Goal: Task Accomplishment & Management: Complete application form

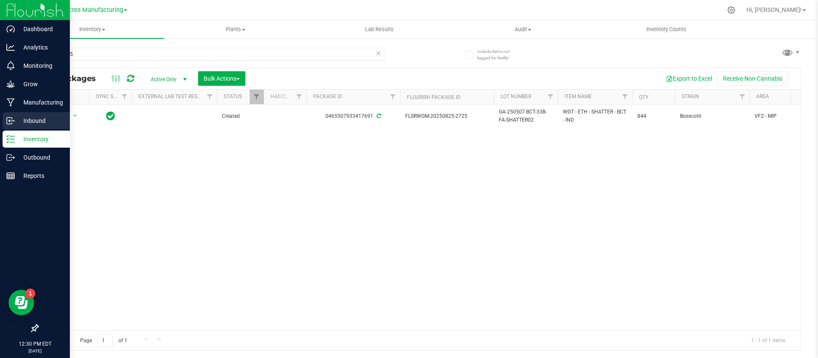
click at [41, 121] on p "Inbound" at bounding box center [40, 120] width 51 height 10
click at [28, 122] on p "Inbound" at bounding box center [40, 120] width 51 height 10
click at [22, 122] on p "Inbound" at bounding box center [40, 120] width 51 height 10
click at [36, 117] on p "Inbound" at bounding box center [40, 120] width 51 height 10
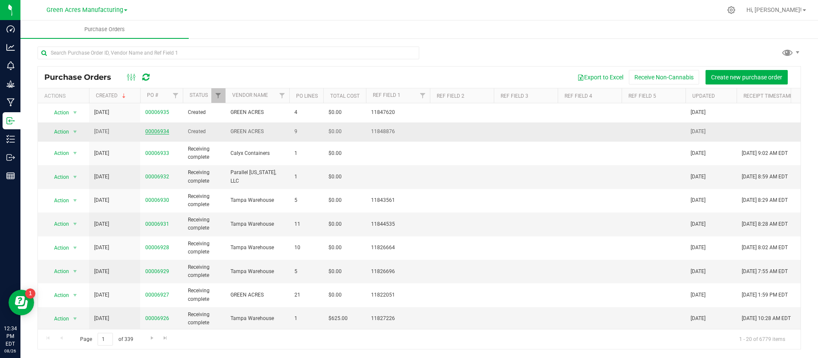
click at [158, 129] on link "00006934" at bounding box center [157, 131] width 24 height 6
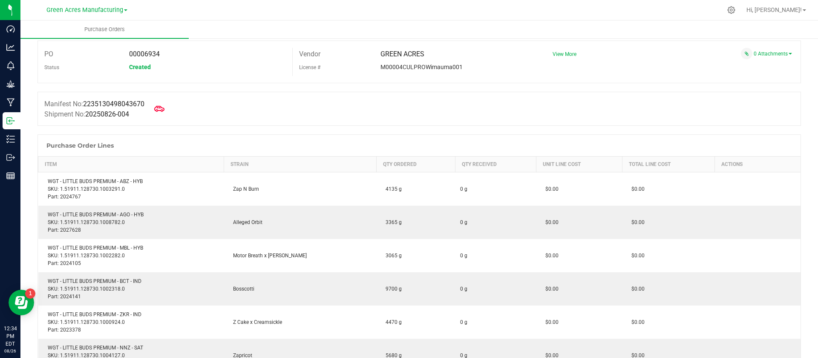
scroll to position [28, 0]
click at [159, 108] on icon at bounding box center [159, 109] width 11 height 6
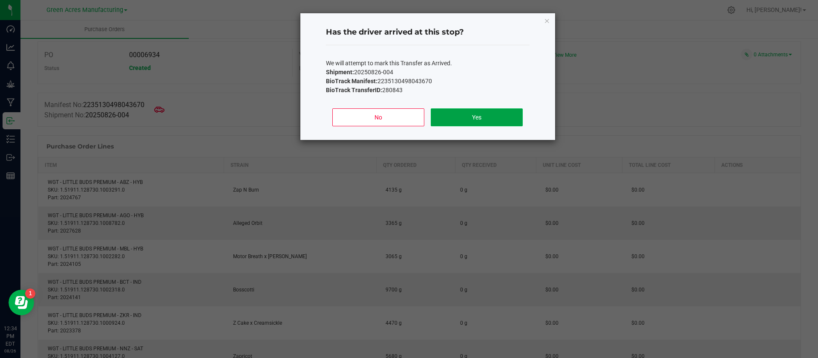
click at [494, 111] on button "Yes" at bounding box center [477, 117] width 92 height 18
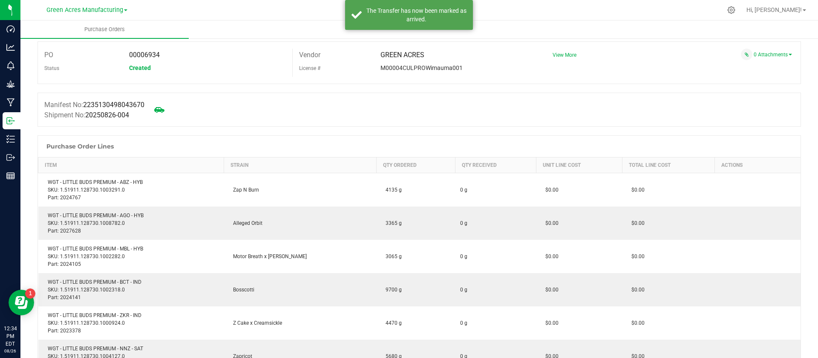
scroll to position [0, 0]
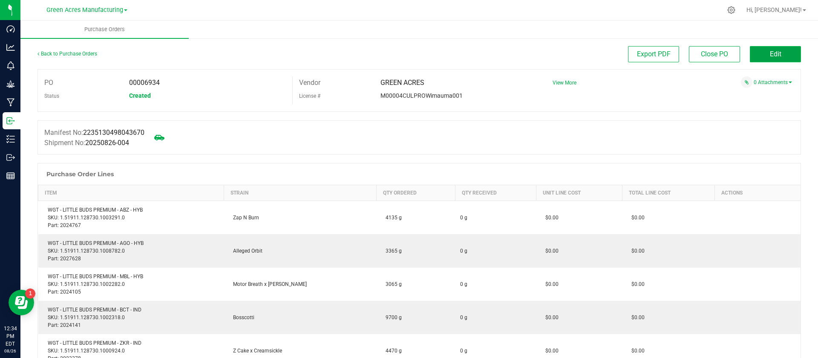
click at [756, 49] on button "Edit" at bounding box center [775, 54] width 51 height 16
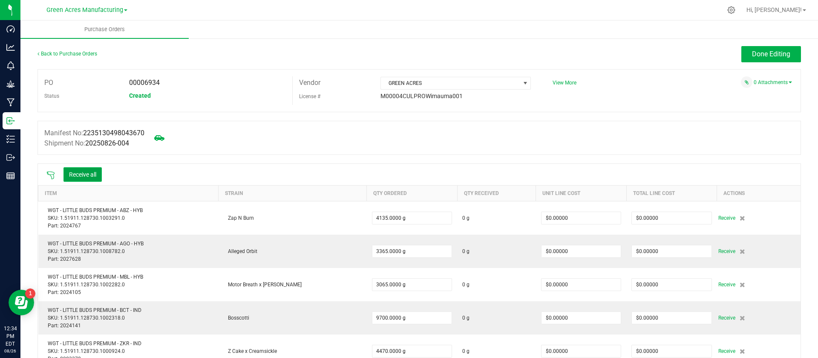
click at [88, 174] on button "Receive all" at bounding box center [82, 174] width 38 height 14
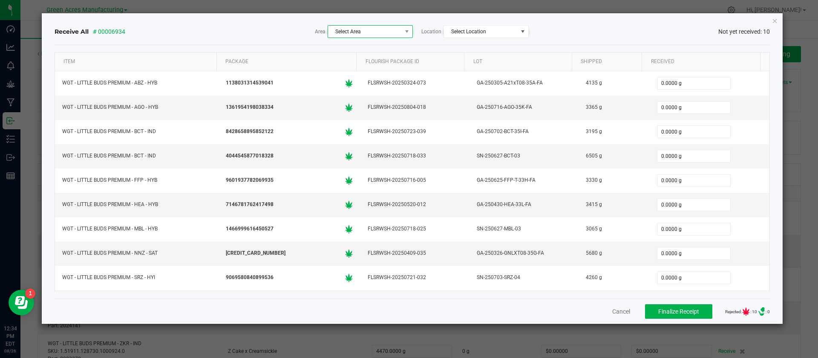
click at [370, 33] on span "Select Area" at bounding box center [365, 32] width 74 height 12
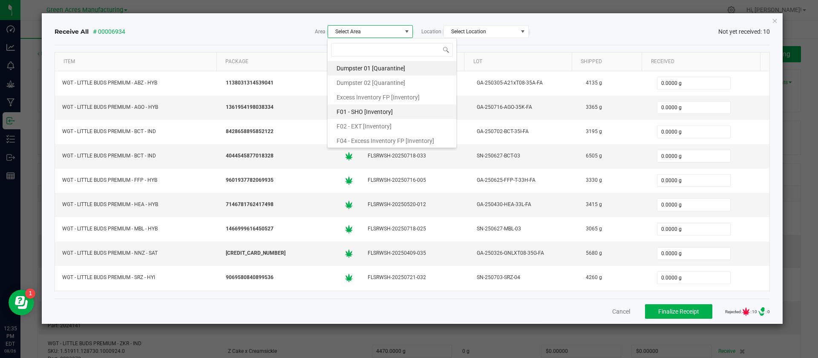
click at [390, 107] on span "F01 - SHO [Inventory]" at bounding box center [365, 111] width 56 height 13
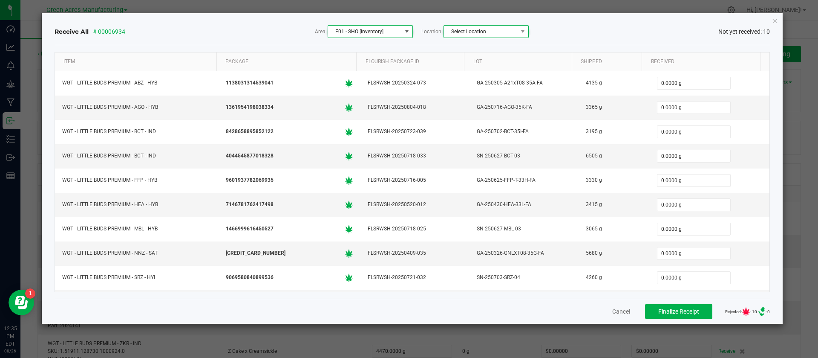
click at [514, 25] on span "Select Location" at bounding box center [486, 31] width 85 height 13
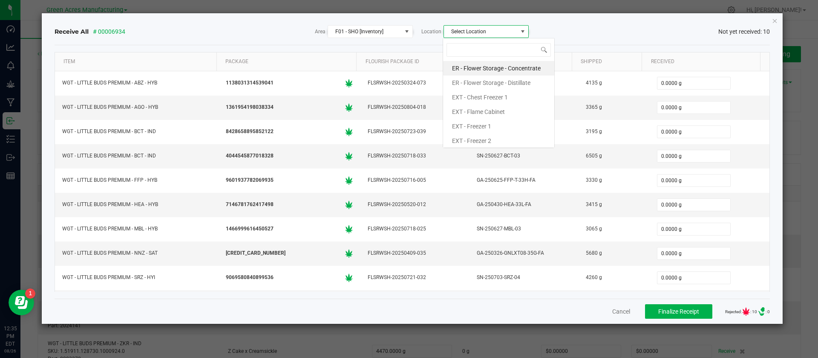
scroll to position [13, 85]
click at [508, 109] on li "EXT - Flame Cabinet" at bounding box center [498, 111] width 111 height 14
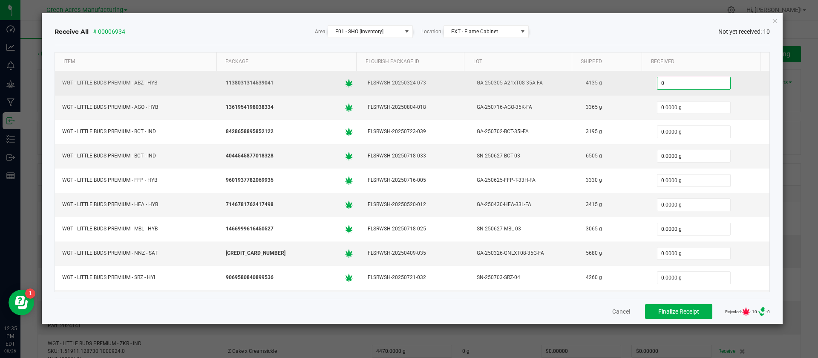
click at [660, 81] on input "0" at bounding box center [694, 83] width 73 height 12
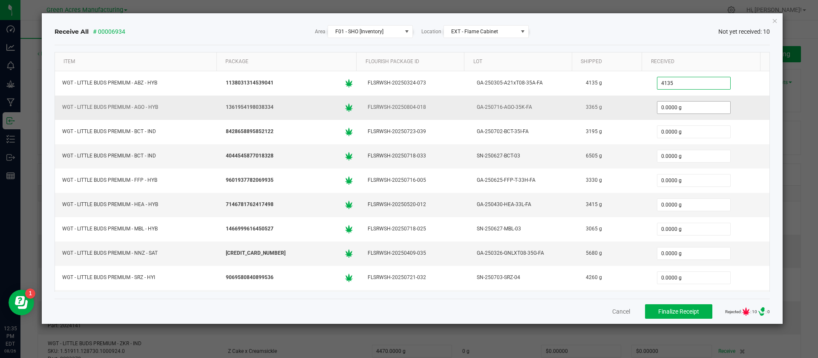
type input "4135.0000 g"
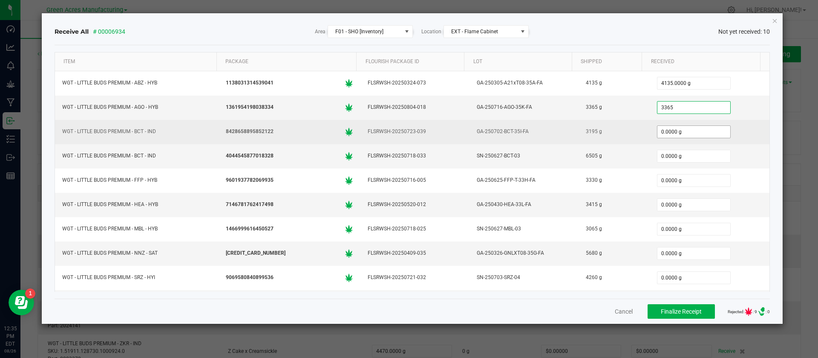
type input "3365.0000 g"
click at [658, 127] on input "0" at bounding box center [694, 132] width 73 height 12
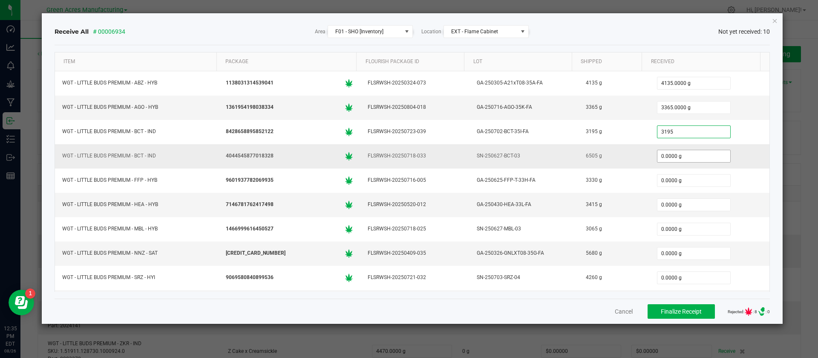
type input "3195.0000 g"
click at [658, 156] on input "0" at bounding box center [694, 156] width 73 height 12
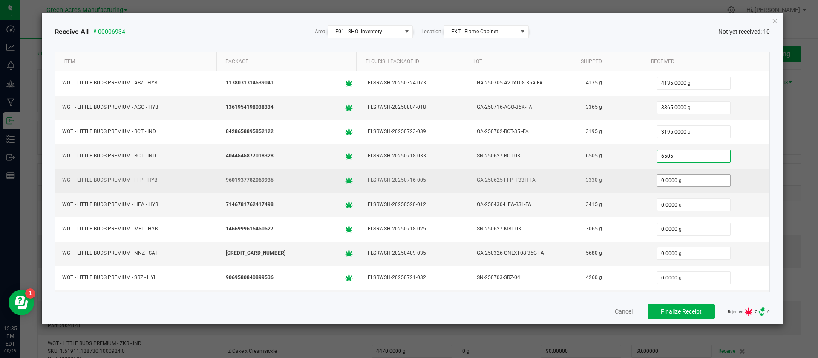
type input "6505.0000 g"
click at [658, 182] on input "0" at bounding box center [694, 180] width 73 height 12
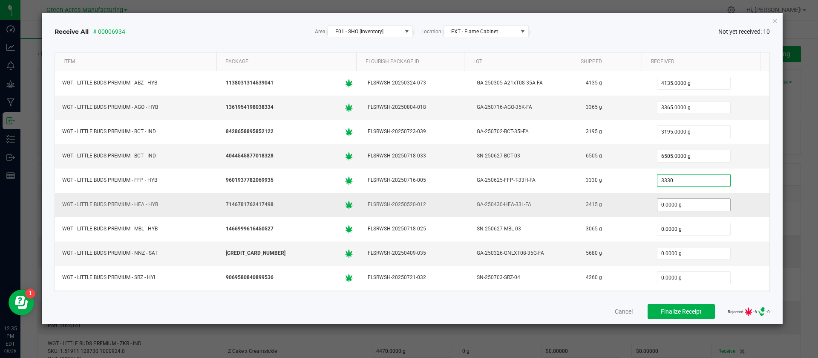
type input "3330.0000 g"
click at [658, 202] on input "0" at bounding box center [694, 205] width 73 height 12
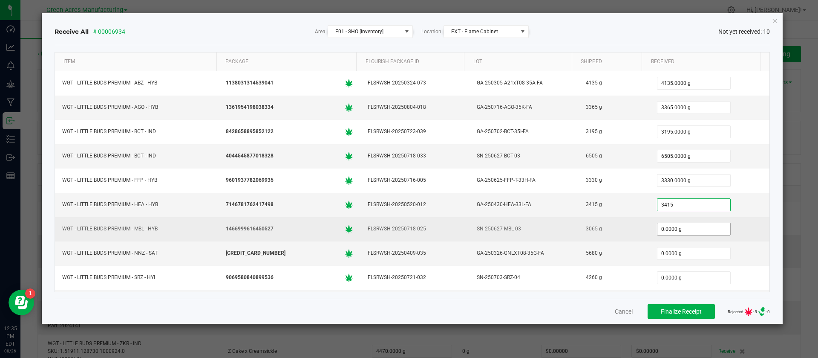
type input "3415.0000 g"
click at [658, 231] on input "0" at bounding box center [694, 229] width 73 height 12
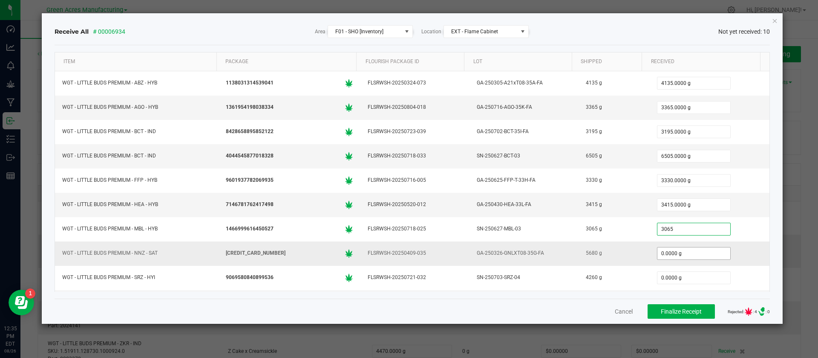
type input "3065.0000 g"
click at [658, 252] on input "0" at bounding box center [694, 253] width 73 height 12
type input "5680.0000 g"
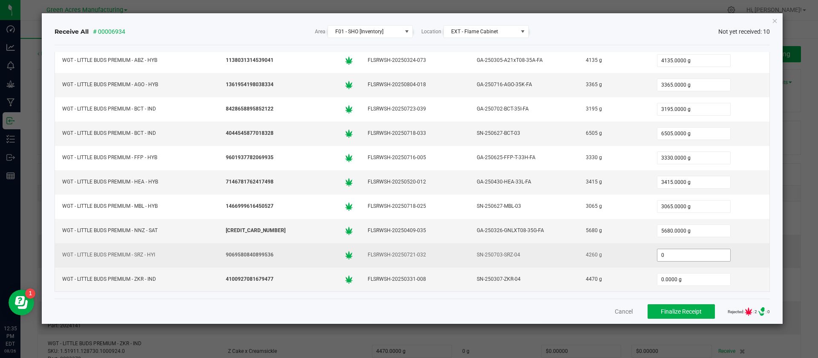
click at [658, 254] on input "0" at bounding box center [694, 255] width 73 height 12
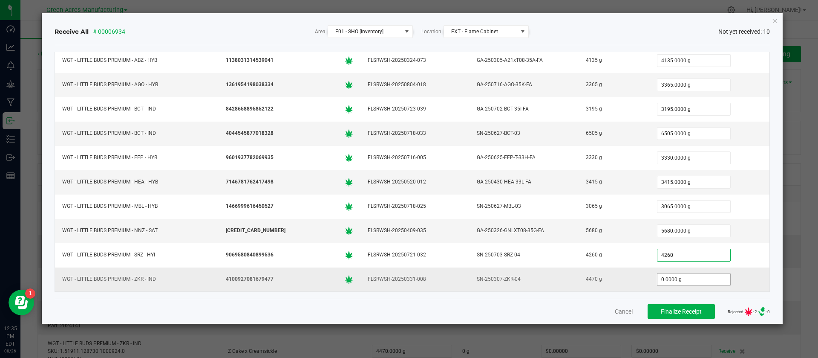
type input "4260.0000 g"
click at [658, 280] on input "0" at bounding box center [694, 279] width 73 height 12
type input "4470.0000 g"
click at [715, 275] on div "4470.0000 g" at bounding box center [710, 279] width 110 height 17
click at [677, 314] on button "Finalize Receipt" at bounding box center [681, 311] width 67 height 14
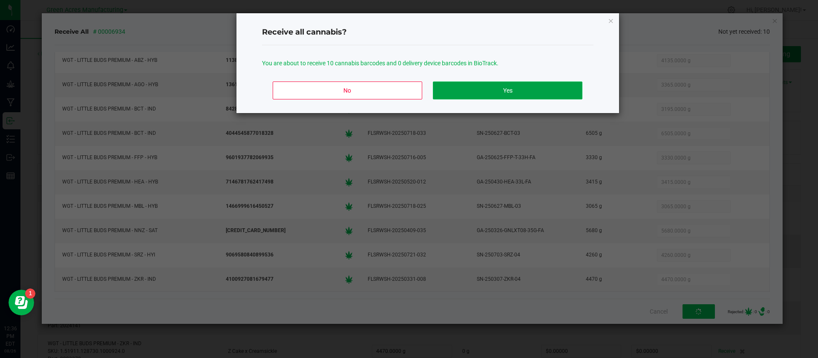
click at [525, 92] on button "Yes" at bounding box center [507, 90] width 149 height 18
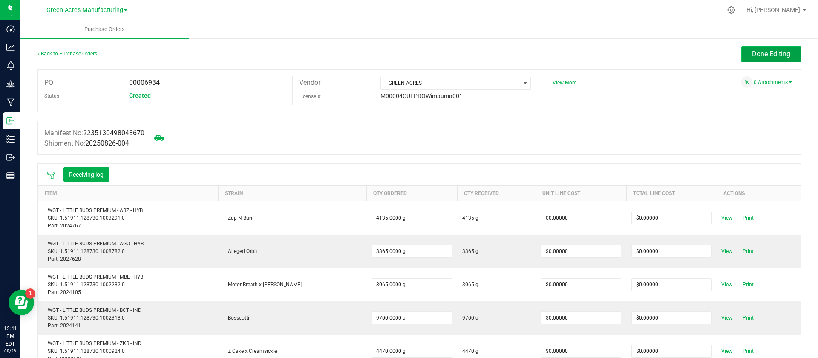
click at [741, 57] on button "Done Editing" at bounding box center [771, 54] width 60 height 16
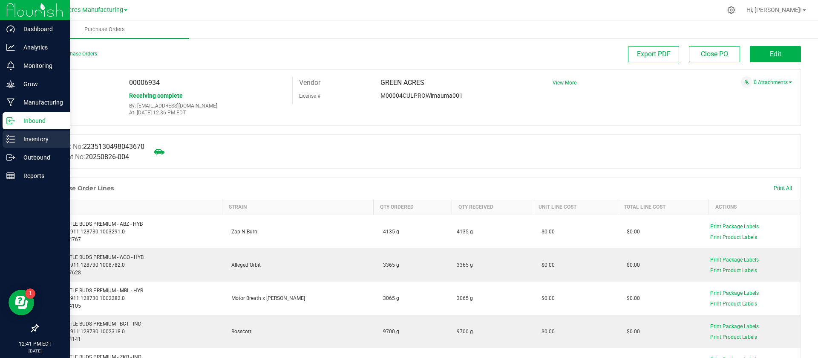
click at [36, 140] on p "Inventory" at bounding box center [40, 139] width 51 height 10
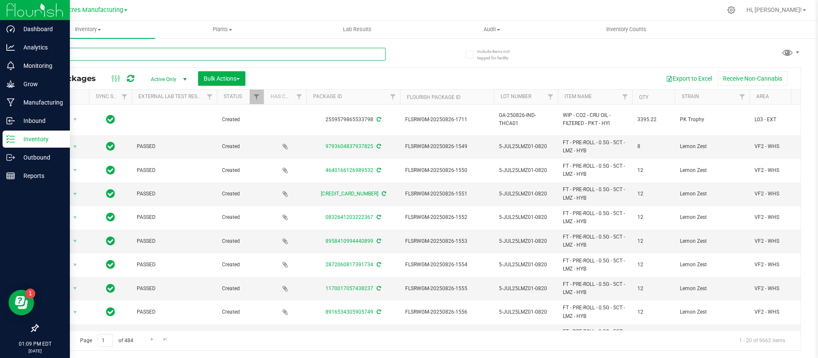
click at [198, 56] on input "text" at bounding box center [212, 54] width 348 height 13
paste input "GA-250825-EM-VKS-HYB-T-THC01"
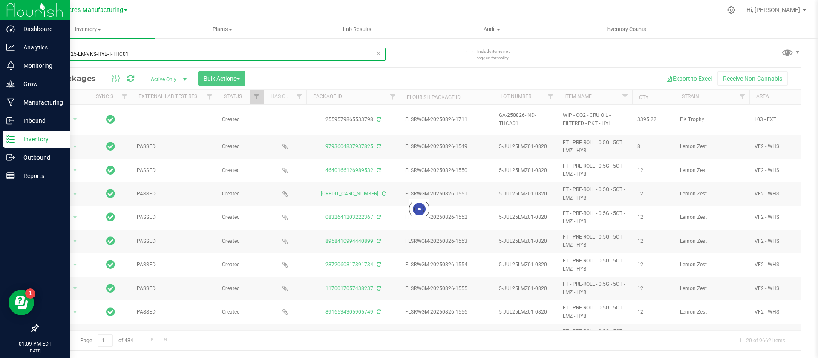
type input "GA-250825-EM-VKS-HYB-T-THC01"
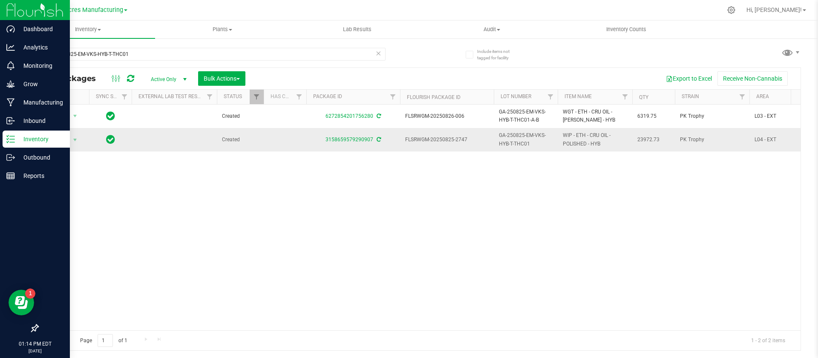
click at [582, 138] on span "WIP - ETH - CRU OIL - POLISHED - HYB" at bounding box center [595, 139] width 64 height 16
click at [582, 137] on span "WIP - ETH - CRU OIL - POLISHED - HYB" at bounding box center [595, 139] width 64 height 16
click at [568, 269] on div "Action Action Adjust qty Create package Edit attributes Global inventory Locate…" at bounding box center [419, 216] width 763 height 225
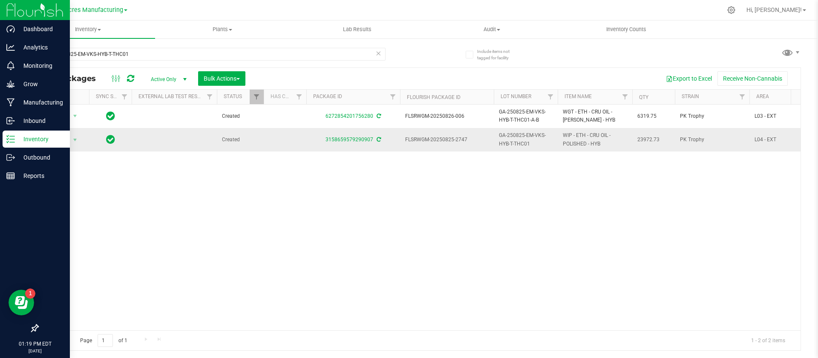
click at [579, 139] on span "WIP - ETH - CRU OIL - POLISHED - HYB" at bounding box center [595, 139] width 64 height 16
copy tr "WIP - ETH - CRU OIL - POLISHED - HYB"
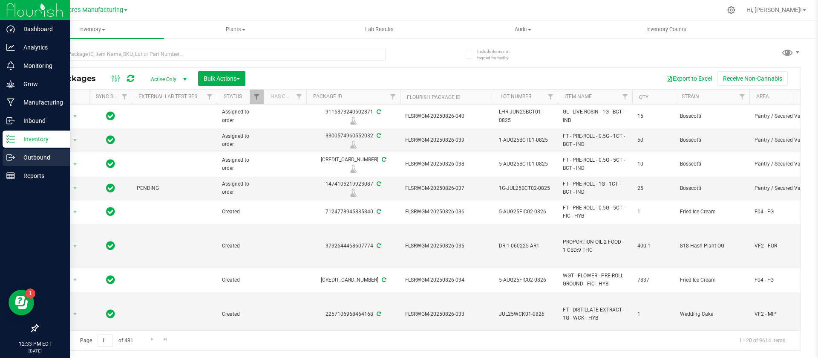
click at [36, 158] on p "Outbound" at bounding box center [40, 157] width 51 height 10
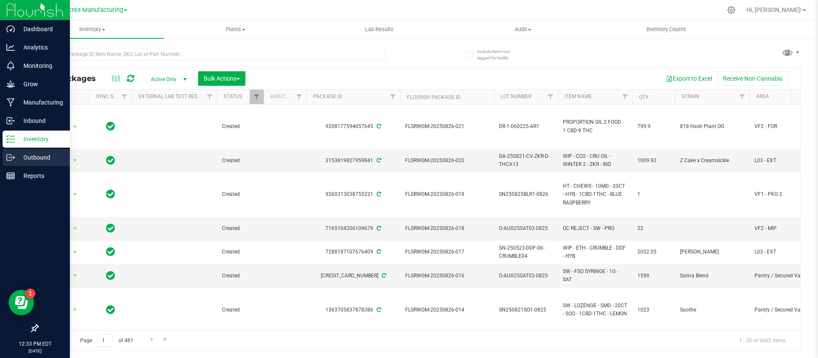
click at [15, 157] on p "Outbound" at bounding box center [40, 157] width 51 height 10
click at [28, 120] on p "Inbound" at bounding box center [40, 120] width 51 height 10
click at [37, 113] on div "Inbound" at bounding box center [36, 120] width 67 height 17
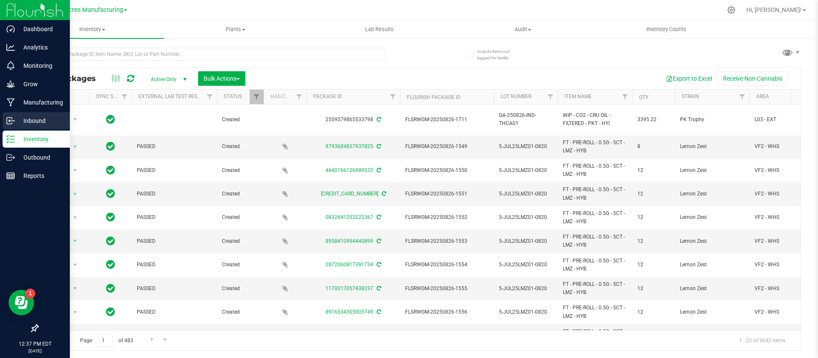
click at [24, 126] on div "Inbound" at bounding box center [36, 120] width 67 height 17
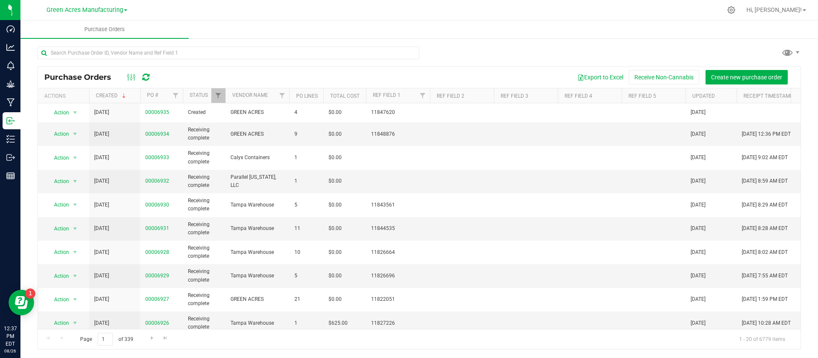
click at [193, 70] on div "Export to Excel Receive Non-Cannabis Create new purchase order" at bounding box center [476, 77] width 635 height 14
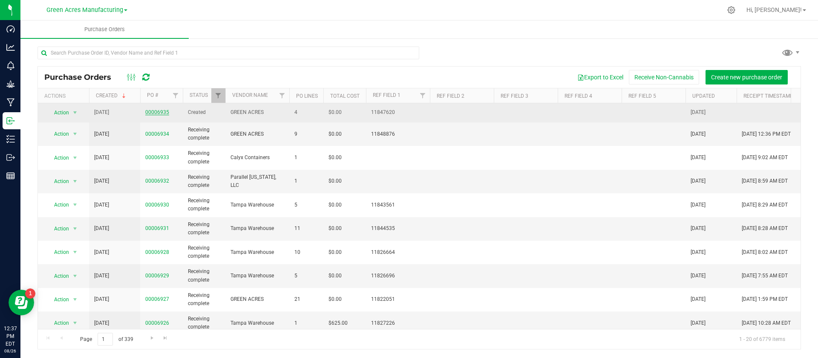
click at [159, 114] on link "00006935" at bounding box center [157, 112] width 24 height 6
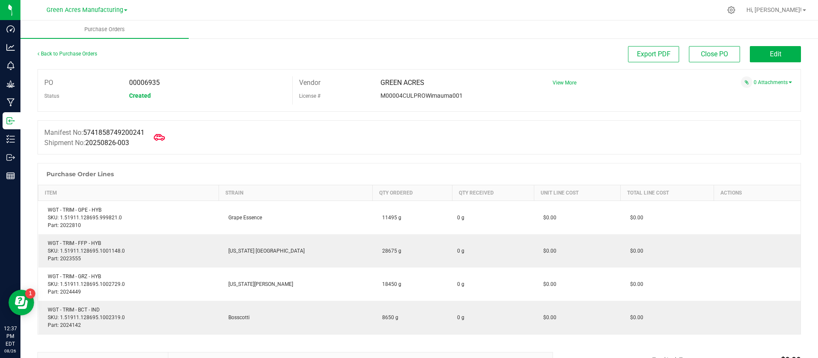
click at [160, 133] on icon at bounding box center [159, 137] width 11 height 11
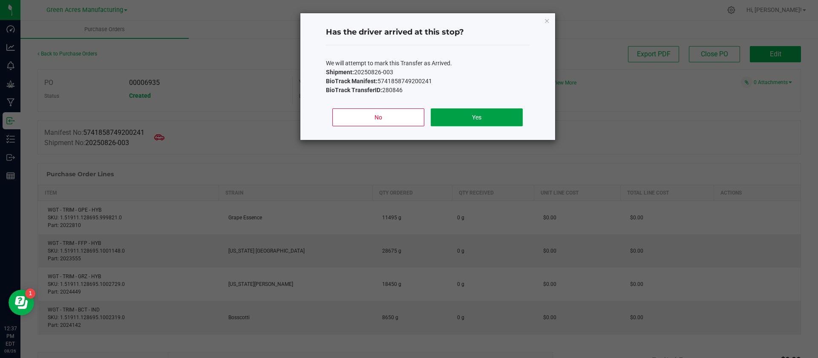
click at [457, 121] on button "Yes" at bounding box center [477, 117] width 92 height 18
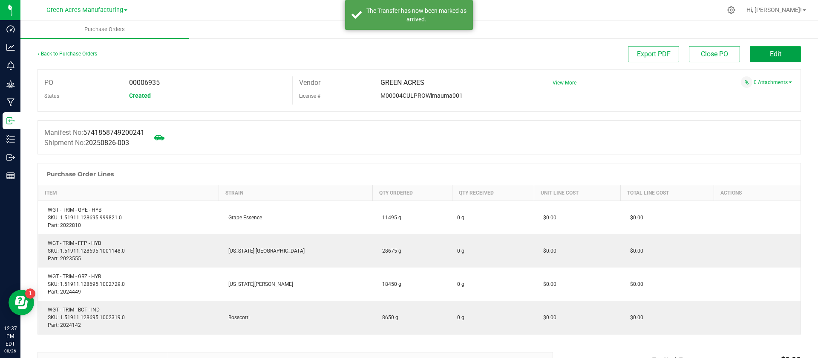
click at [770, 55] on span "Edit" at bounding box center [776, 54] width 12 height 8
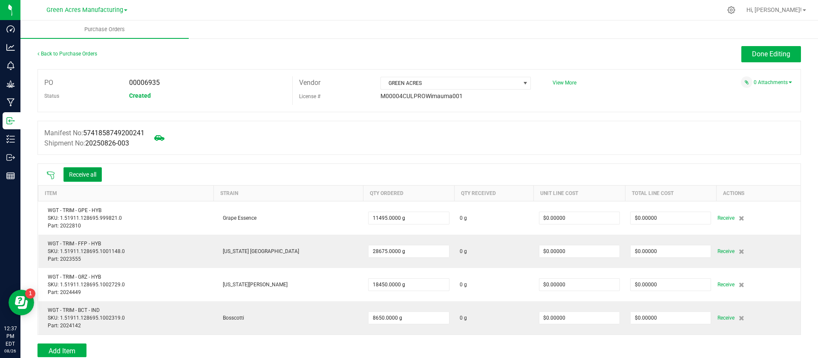
click at [81, 173] on button "Receive all" at bounding box center [82, 174] width 38 height 14
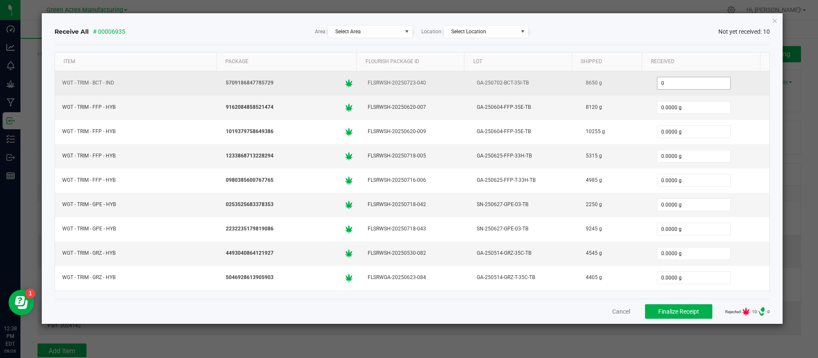
click at [658, 82] on input "0" at bounding box center [694, 83] width 73 height 12
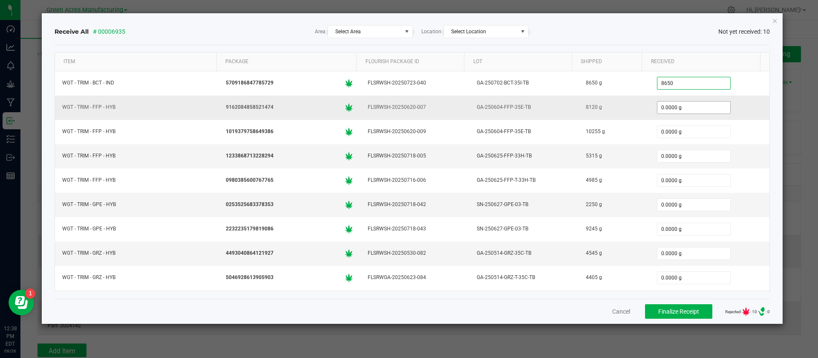
type input "8650.0000 g"
click at [658, 110] on input "0" at bounding box center [694, 107] width 73 height 12
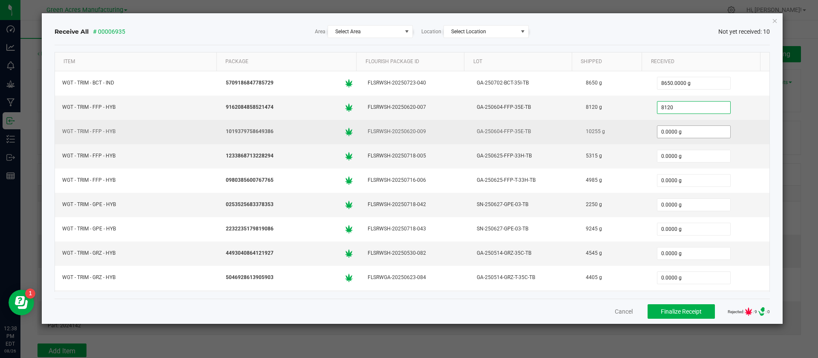
type input "8120.0000 g"
click at [658, 131] on input "0" at bounding box center [694, 132] width 73 height 12
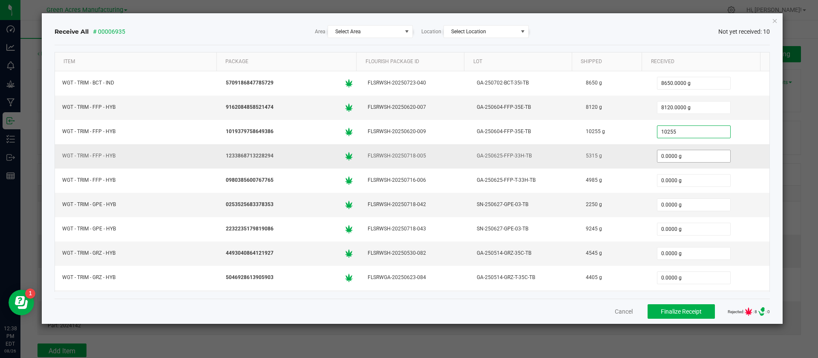
type input "10255.0000 g"
click at [658, 162] on input "0" at bounding box center [694, 156] width 73 height 12
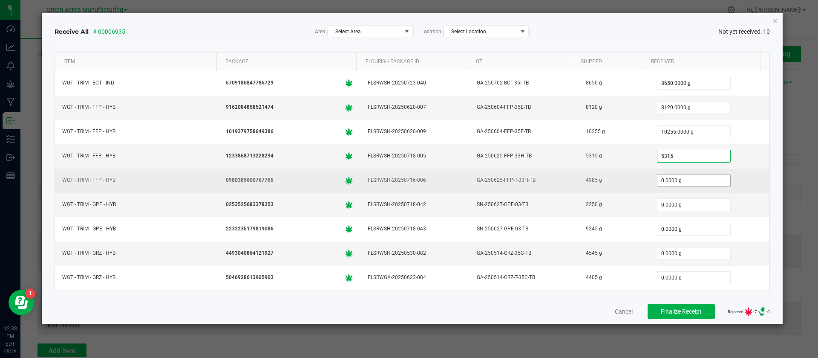
type input "5315.0000 g"
click at [658, 179] on input "0" at bounding box center [694, 180] width 73 height 12
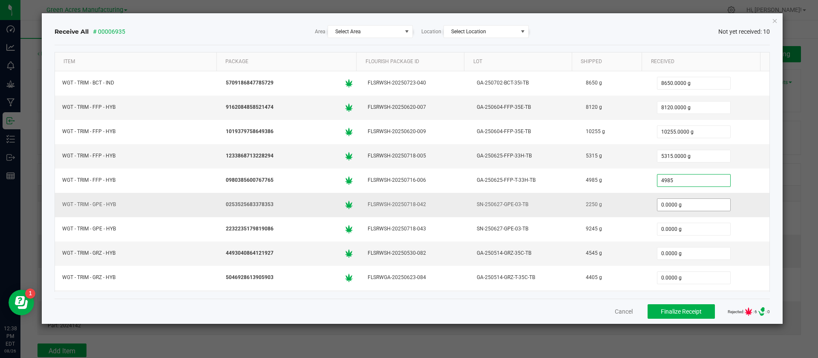
type input "4985.0000 g"
click at [658, 204] on input "0" at bounding box center [694, 205] width 73 height 12
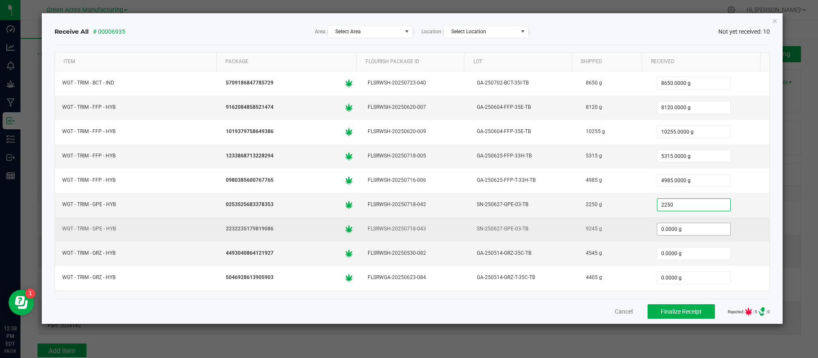
type input "2250.0000 g"
click at [658, 229] on input "0" at bounding box center [694, 229] width 73 height 12
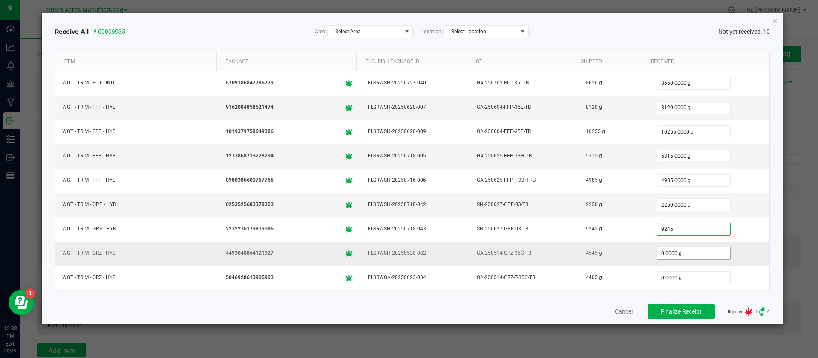
type input "9245.0000 g"
click at [658, 255] on input "0" at bounding box center [694, 253] width 73 height 12
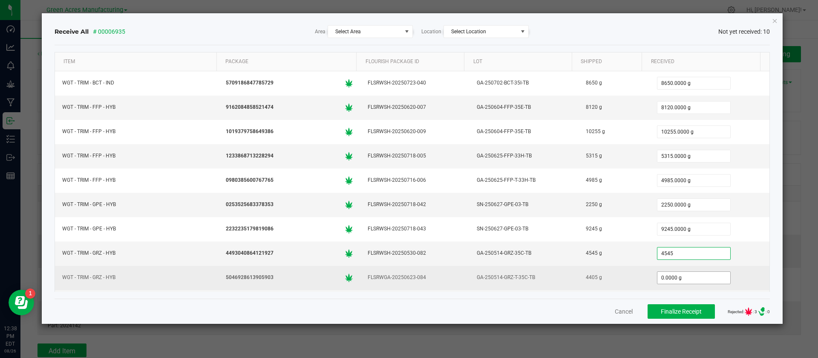
type input "4545.0000 g"
click at [658, 273] on input "0" at bounding box center [694, 277] width 73 height 12
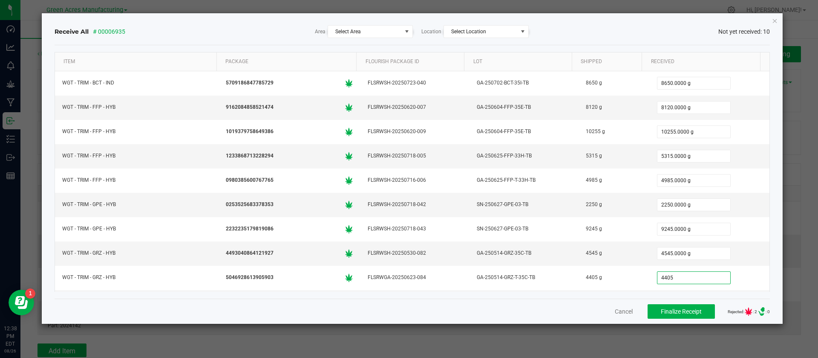
type input "4405.0000 g"
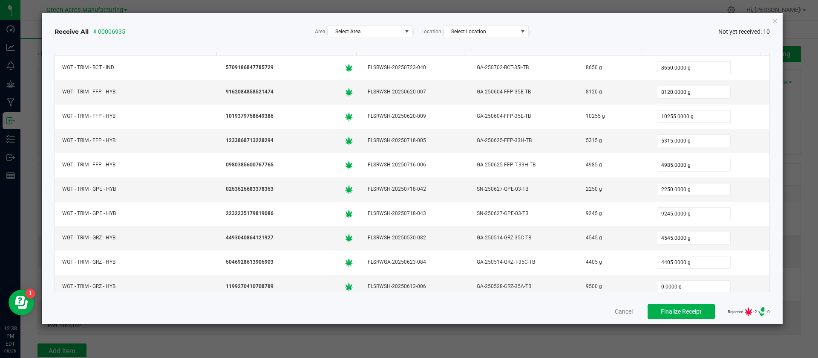
scroll to position [23, 0]
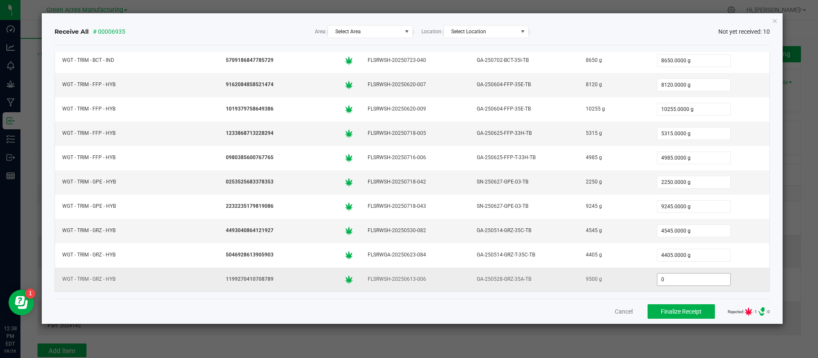
click at [658, 276] on input "0" at bounding box center [694, 279] width 73 height 12
type input "9500.0000 g"
click at [355, 35] on span "Select Area" at bounding box center [365, 32] width 74 height 12
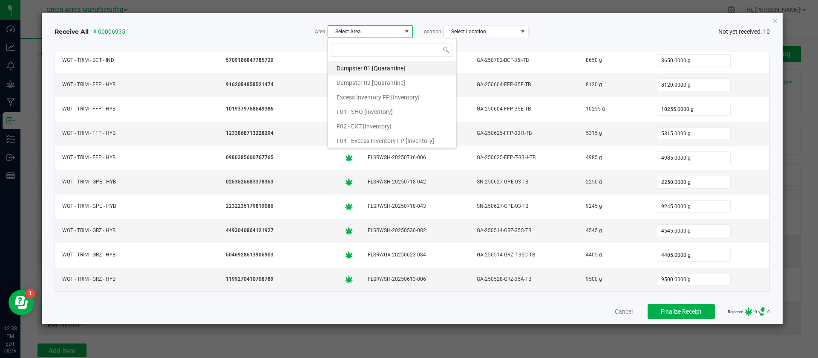
scroll to position [13, 85]
click at [378, 106] on span "F01 - SHO [Inventory]" at bounding box center [365, 111] width 56 height 13
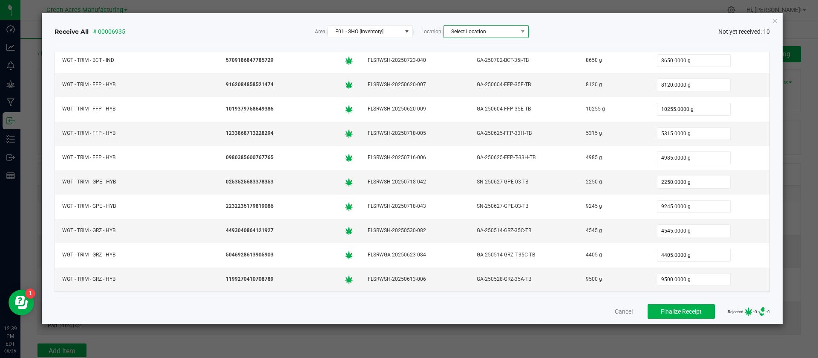
click at [516, 32] on span "Select Location" at bounding box center [481, 32] width 74 height 12
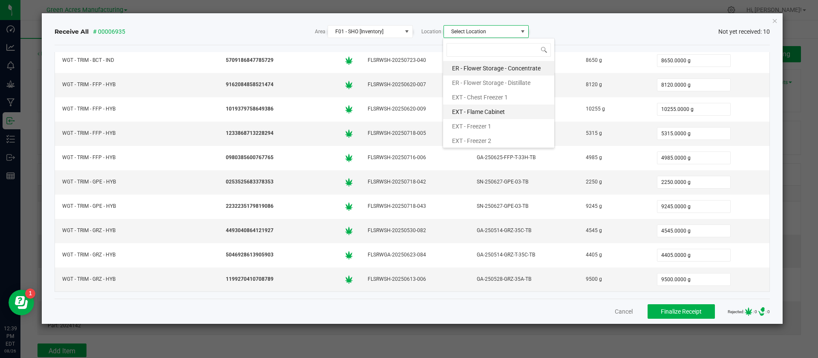
click at [508, 113] on li "EXT - Flame Cabinet" at bounding box center [498, 111] width 111 height 14
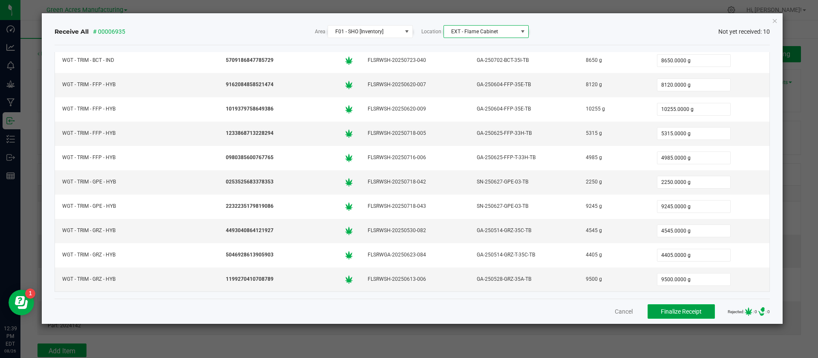
click at [673, 315] on button "Finalize Receipt" at bounding box center [681, 311] width 67 height 14
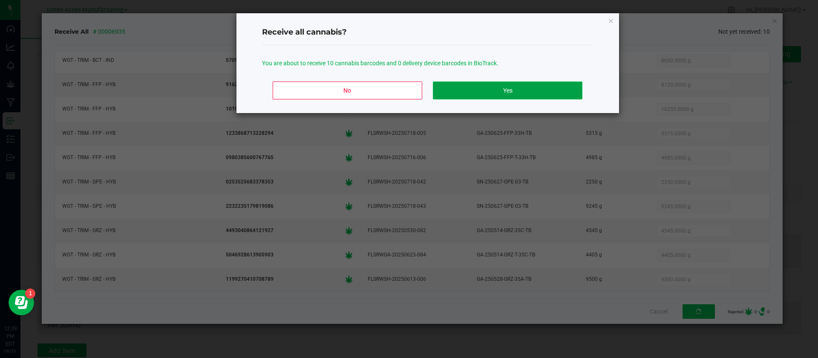
click at [499, 96] on button "Yes" at bounding box center [507, 90] width 149 height 18
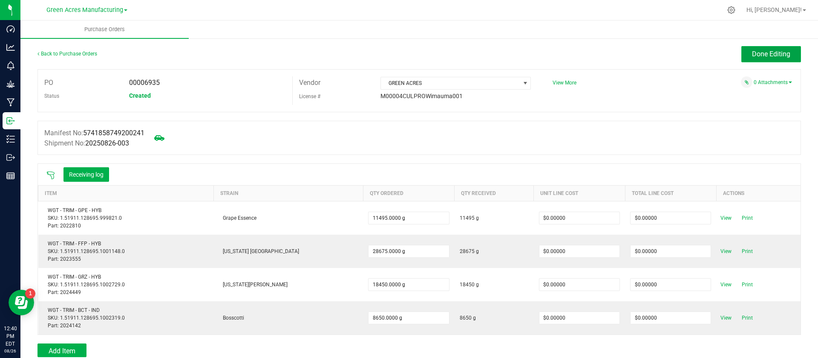
click at [761, 58] on button "Done Editing" at bounding box center [771, 54] width 60 height 16
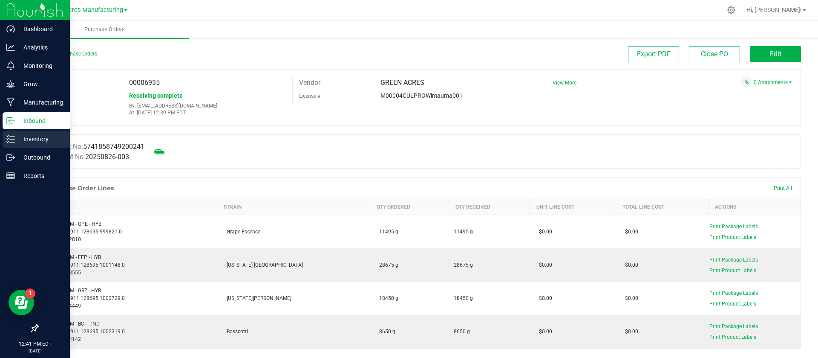
click at [43, 137] on p "Inventory" at bounding box center [40, 139] width 51 height 10
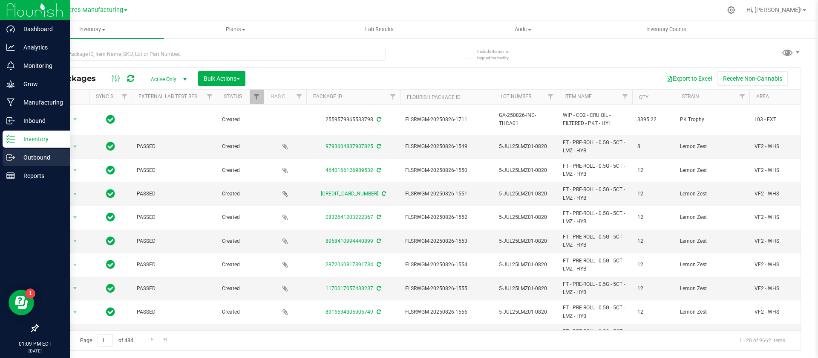
click at [25, 159] on p "Outbound" at bounding box center [40, 157] width 51 height 10
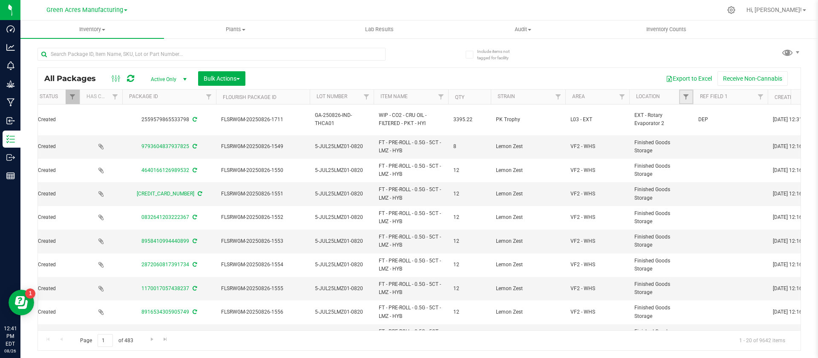
click at [687, 103] on link "Filter" at bounding box center [686, 96] width 14 height 14
type input "flame"
click at [694, 135] on label "EXT - Flame Cabinet" at bounding box center [716, 136] width 56 height 6
click at [693, 135] on input "EXT - Flame Cabinet" at bounding box center [691, 136] width 6 height 6
checkbox input "true"
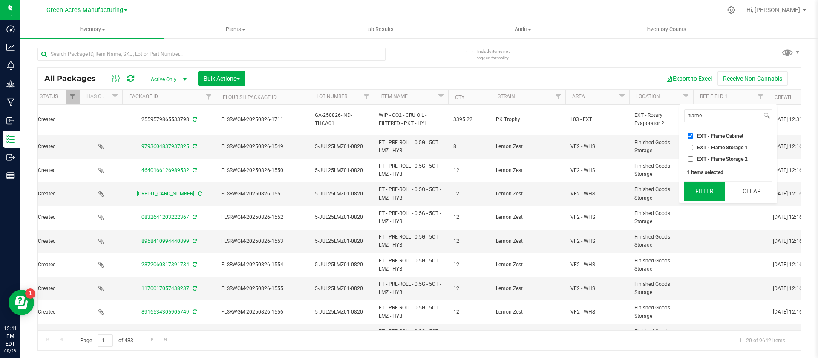
click at [701, 190] on button "Filter" at bounding box center [704, 191] width 41 height 19
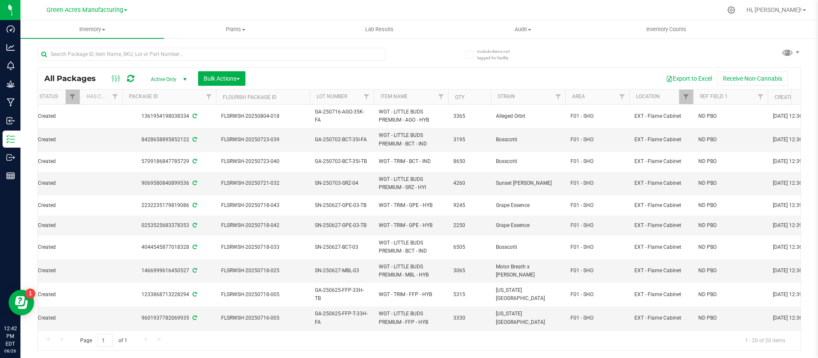
click at [415, 92] on th "Item Name" at bounding box center [411, 96] width 75 height 15
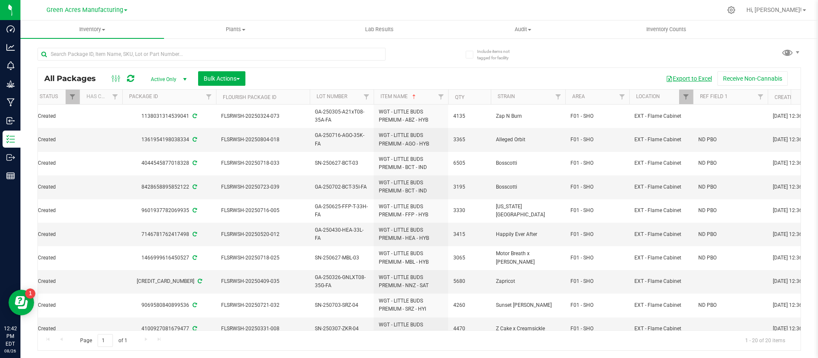
click at [691, 79] on button "Export to Excel" at bounding box center [689, 78] width 57 height 14
click at [233, 78] on span "Bulk Actions" at bounding box center [222, 78] width 36 height 7
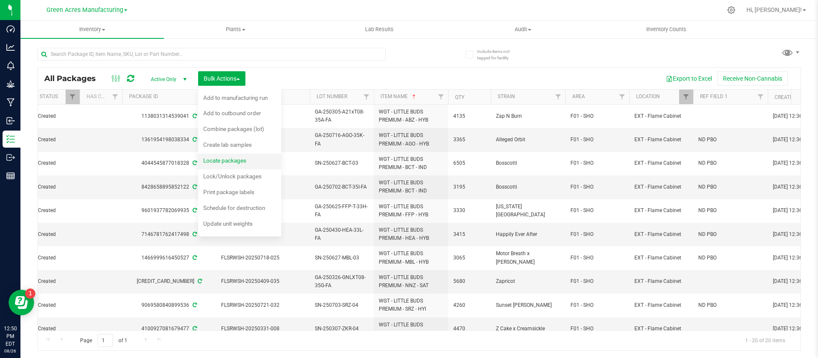
click at [237, 159] on span "Locate packages" at bounding box center [224, 160] width 43 height 7
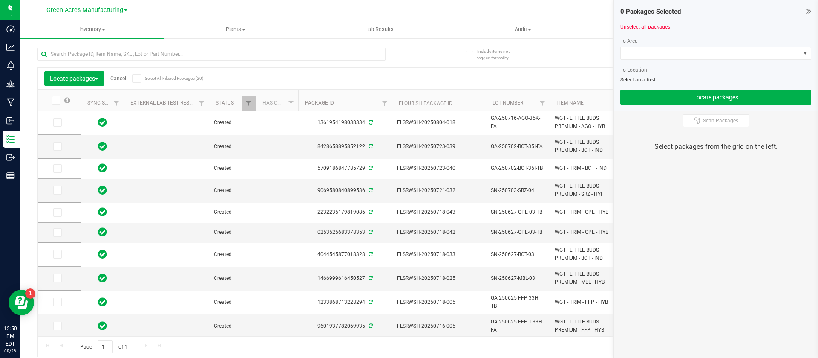
click at [58, 100] on icon at bounding box center [56, 100] width 6 height 0
click at [0, 0] on input "checkbox" at bounding box center [0, 0] width 0 height 0
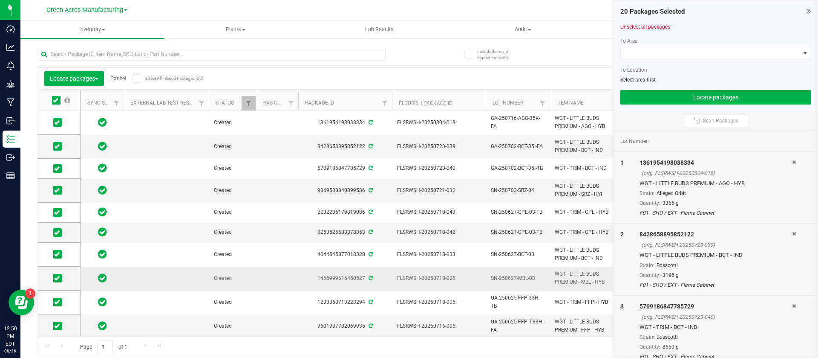
click at [571, 283] on span "WGT - LITTLE BUDS PREMIUM - MBL - HYB" at bounding box center [587, 278] width 64 height 16
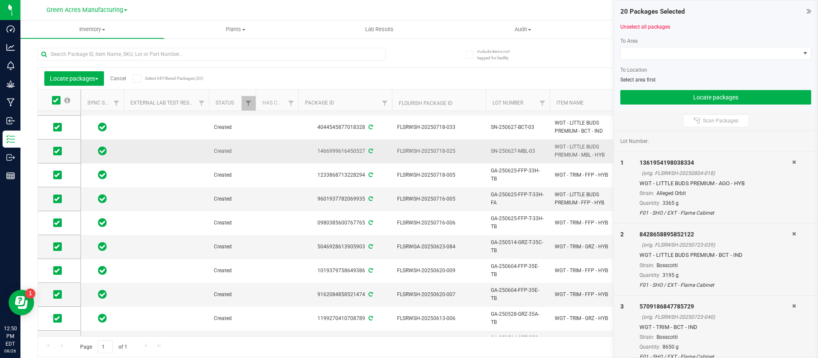
scroll to position [240, 0]
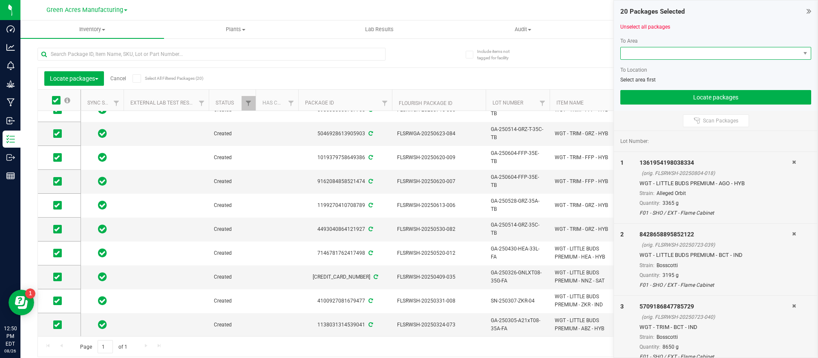
click at [666, 58] on span at bounding box center [710, 53] width 179 height 12
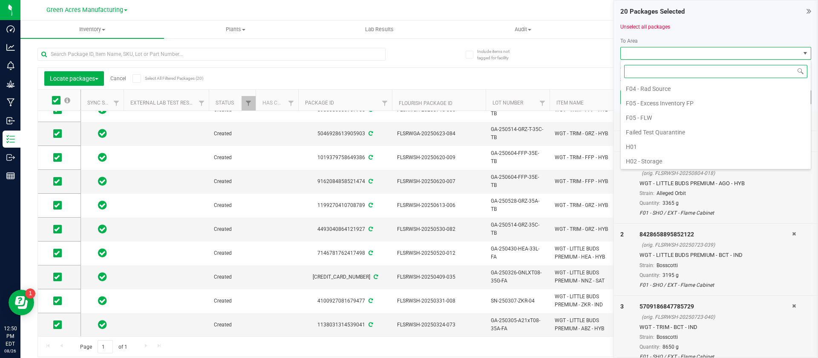
scroll to position [128, 0]
click at [682, 152] on li "L01 - EXT" at bounding box center [716, 150] width 190 height 14
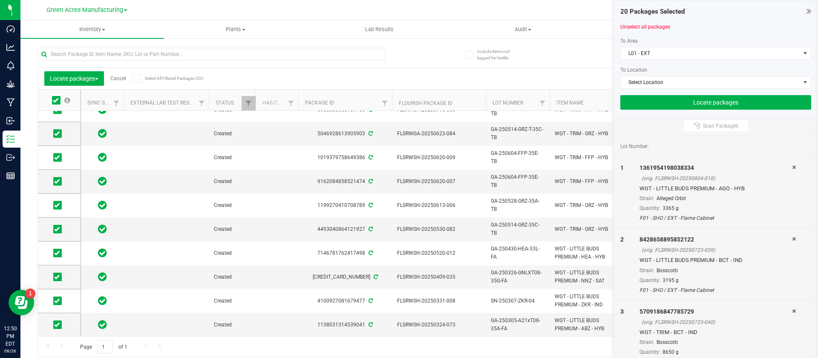
click at [646, 74] on div "To Area L01 - EXT To Location Select Location" at bounding box center [715, 63] width 191 height 52
click at [643, 83] on span "Select Location" at bounding box center [710, 82] width 179 height 12
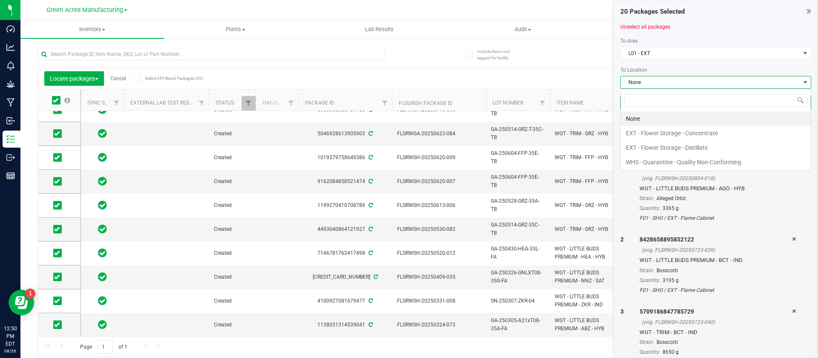
scroll to position [13, 191]
click at [662, 132] on li "EXT - Flower Storage - Concentrate" at bounding box center [716, 133] width 190 height 14
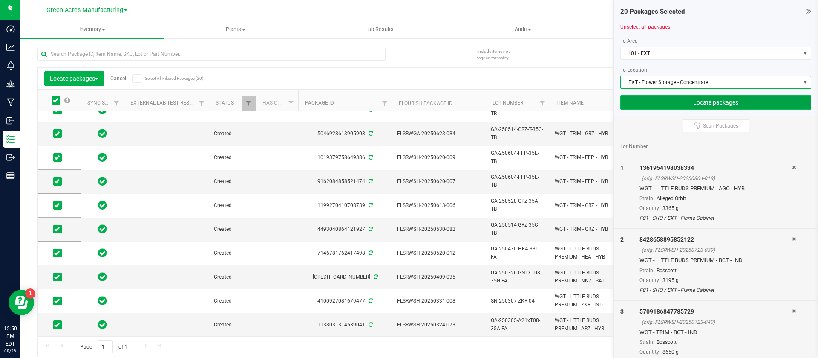
click at [646, 96] on button "Locate packages" at bounding box center [715, 102] width 191 height 14
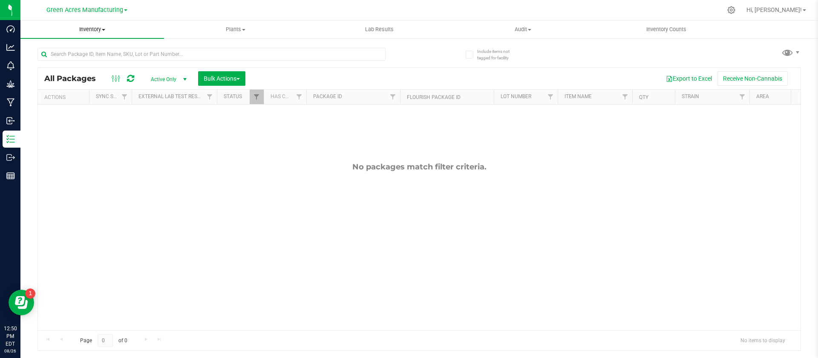
click at [85, 33] on uib-tab-heading "Inventory All packages All inventory Waste log Create inventory" at bounding box center [92, 29] width 144 height 18
click at [49, 51] on span "All packages" at bounding box center [49, 51] width 58 height 7
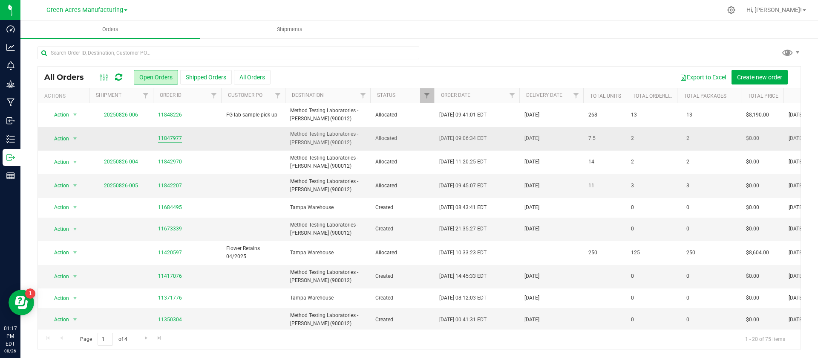
click at [172, 140] on link "11847977" at bounding box center [170, 138] width 24 height 8
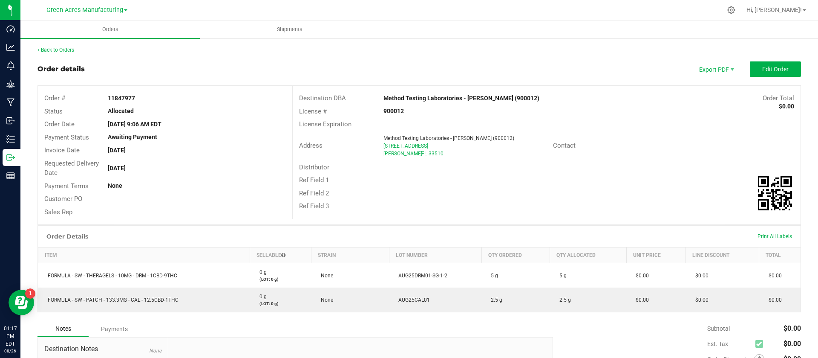
click at [63, 53] on div "Back to Orders" at bounding box center [420, 50] width 764 height 8
click at [61, 51] on link "Back to Orders" at bounding box center [56, 50] width 37 height 6
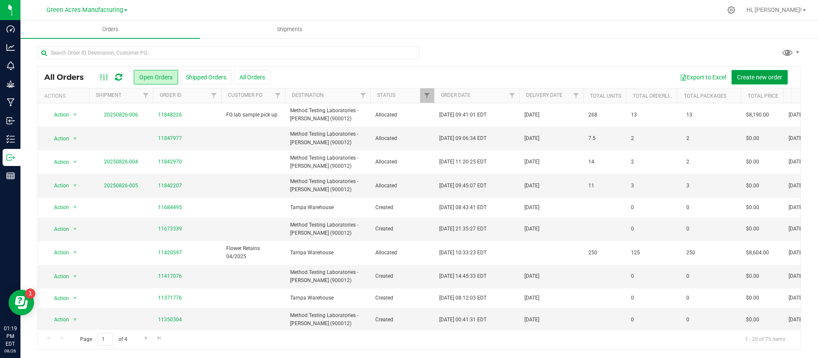
click at [776, 79] on span "Create new order" at bounding box center [759, 77] width 45 height 7
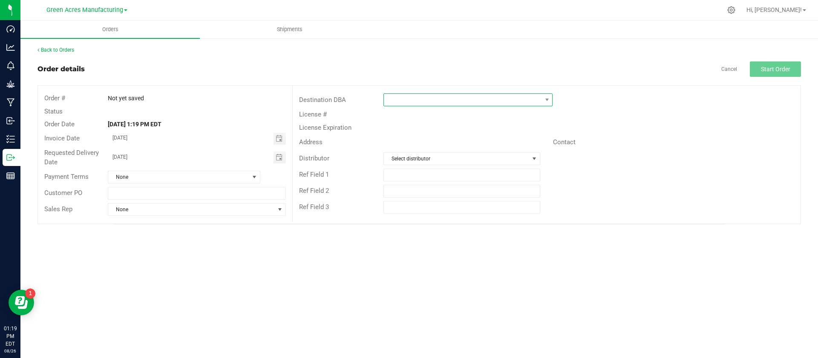
click at [406, 98] on span at bounding box center [463, 100] width 158 height 12
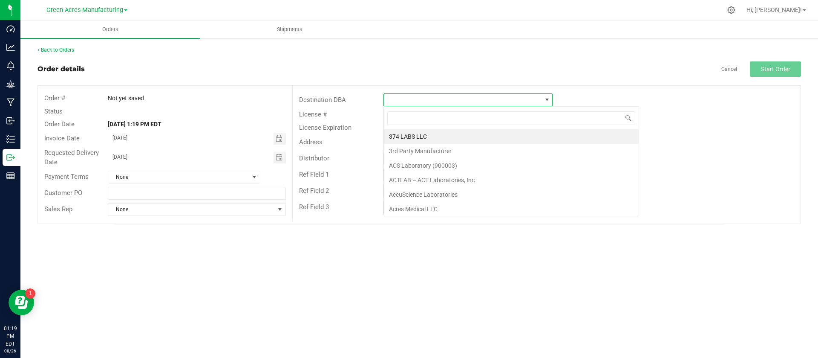
scroll to position [13, 169]
type input "method"
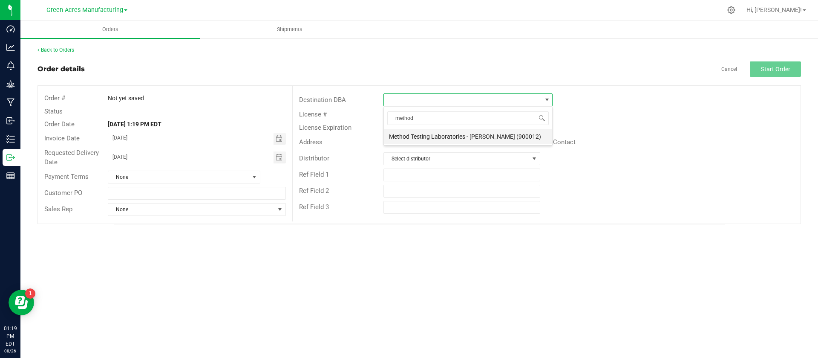
click at [420, 136] on li "Method Testing Laboratories - [PERSON_NAME] (900012)" at bounding box center [468, 136] width 168 height 14
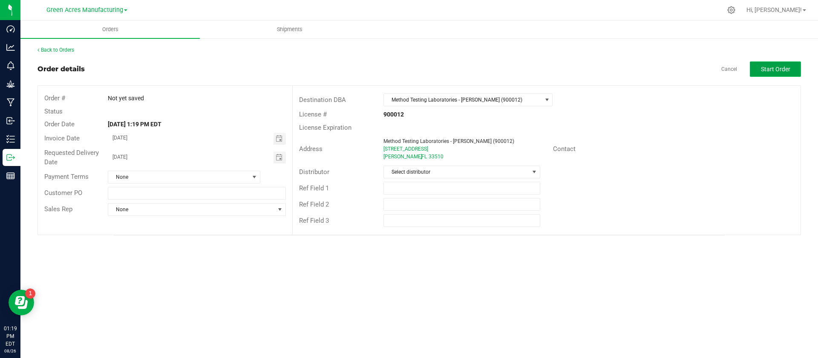
click at [782, 72] on span "Start Order" at bounding box center [775, 69] width 29 height 7
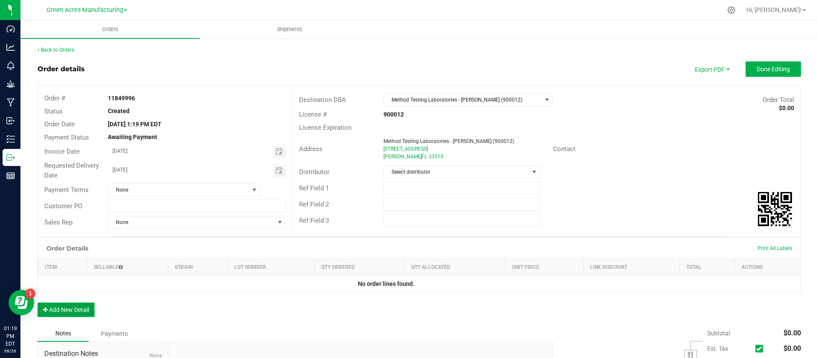
click at [75, 308] on button "Add New Detail" at bounding box center [66, 309] width 57 height 14
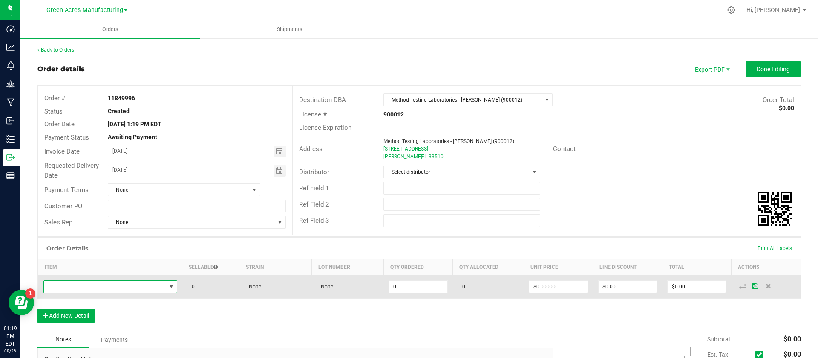
click at [92, 286] on span "NO DATA FOUND" at bounding box center [105, 286] width 122 height 12
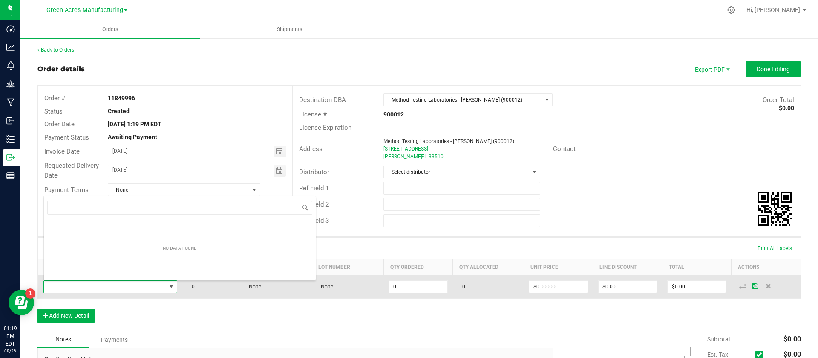
scroll to position [13, 130]
type input "WIP - ETH - CRU OIL - POLISHED - HYB"
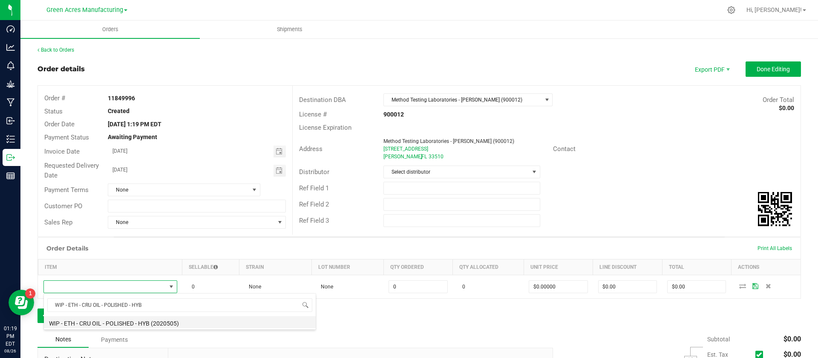
click at [109, 323] on li "WIP - ETH - CRU OIL - POLISHED - HYB (2020505)" at bounding box center [180, 322] width 272 height 12
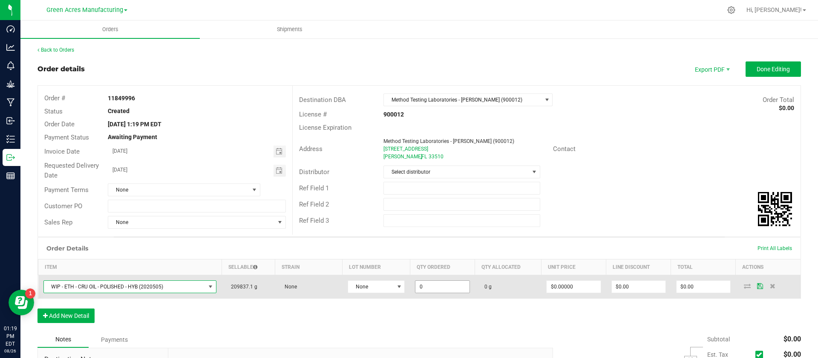
click at [428, 283] on input "0" at bounding box center [442, 286] width 54 height 12
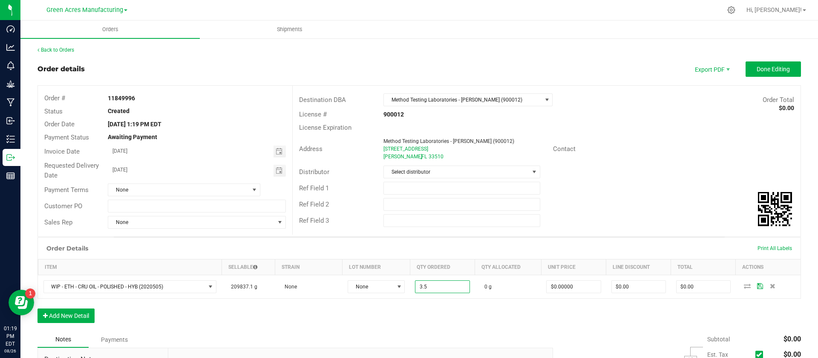
type input "3.5000 g"
click at [730, 319] on div "Order Details Print All Labels Item Sellable Strain Lot Number Qty Ordered Qty …" at bounding box center [420, 284] width 764 height 94
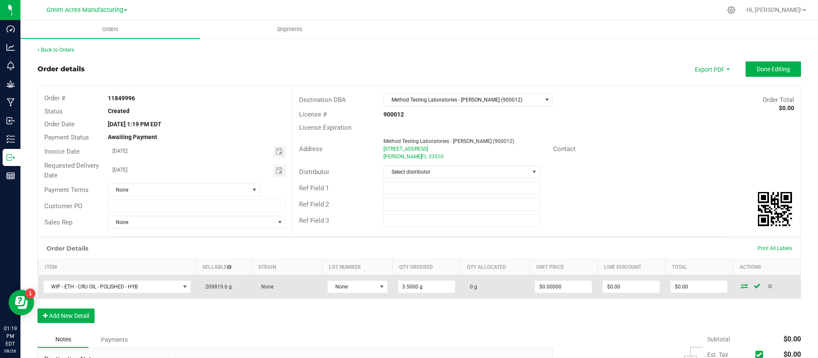
click at [741, 285] on icon at bounding box center [744, 285] width 7 height 5
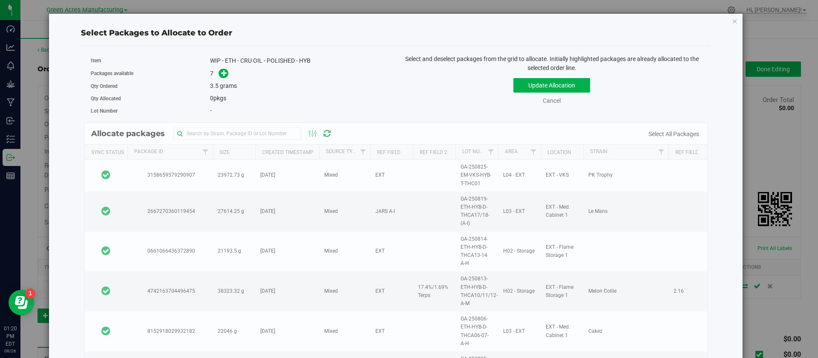
click at [694, 227] on div "Allocate packages Sync Status Package Id Size Created Timestamp Source Type Ref…" at bounding box center [396, 247] width 624 height 251
drag, startPoint x: 695, startPoint y: 220, endPoint x: 694, endPoint y: 202, distance: 18.3
click at [694, 202] on div "Allocate packages Sync Status Package Id Size Created Timestamp Source Type Ref…" at bounding box center [396, 247] width 624 height 251
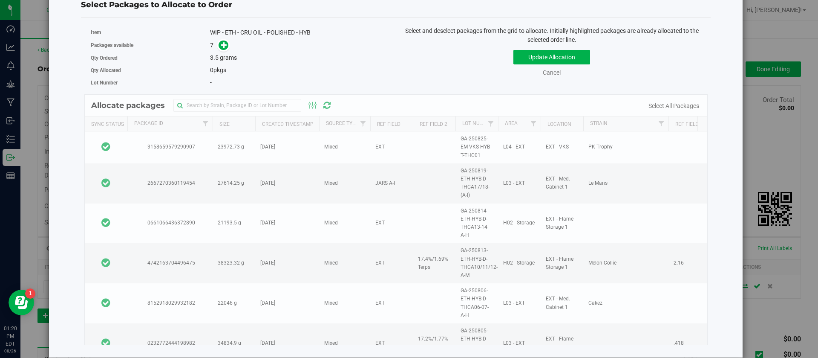
drag, startPoint x: 695, startPoint y: 202, endPoint x: 704, endPoint y: 181, distance: 23.1
click at [704, 181] on div "Select Packages to Allocate to Order Item WIP - ETH - CRU OIL - POLISHED - HYB …" at bounding box center [395, 172] width 681 height 372
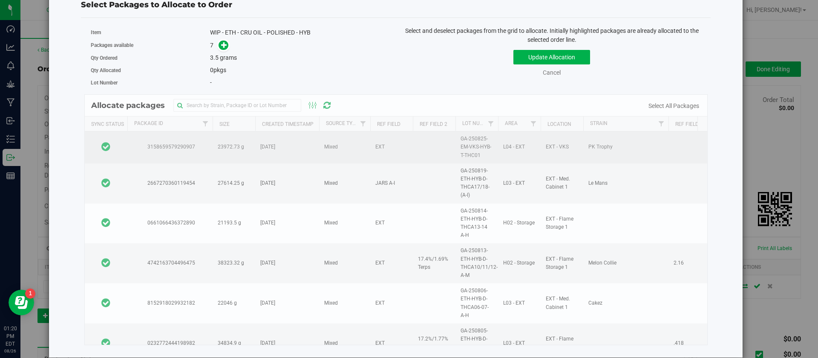
click at [114, 137] on td at bounding box center [106, 147] width 43 height 32
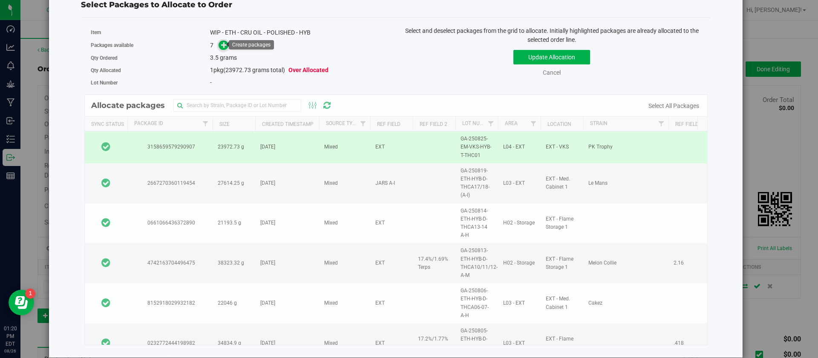
click at [221, 44] on icon at bounding box center [224, 45] width 6 height 6
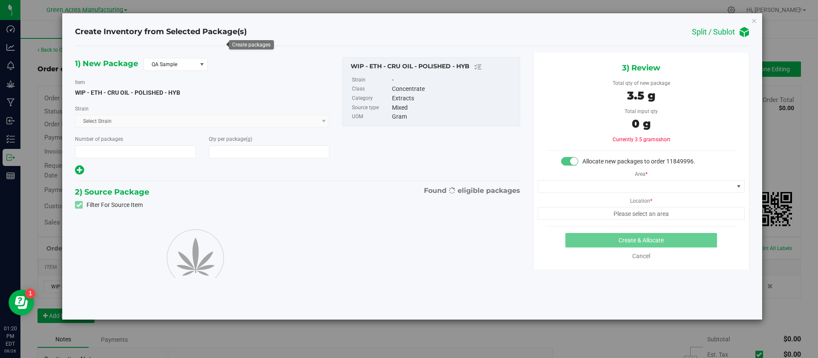
type input "1"
type input "3.5000"
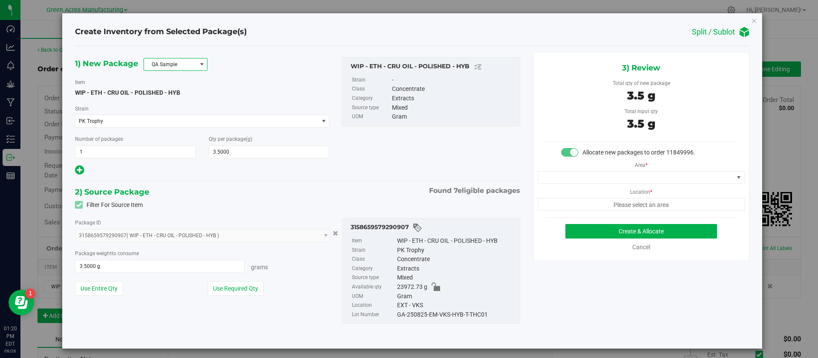
click at [184, 61] on span "QA Sample" at bounding box center [170, 64] width 52 height 12
click at [173, 107] on li "R&D Sample" at bounding box center [175, 103] width 63 height 12
click at [253, 289] on button "Use Required Qty" at bounding box center [236, 288] width 56 height 14
click at [618, 230] on button "Create & Allocate" at bounding box center [641, 231] width 152 height 14
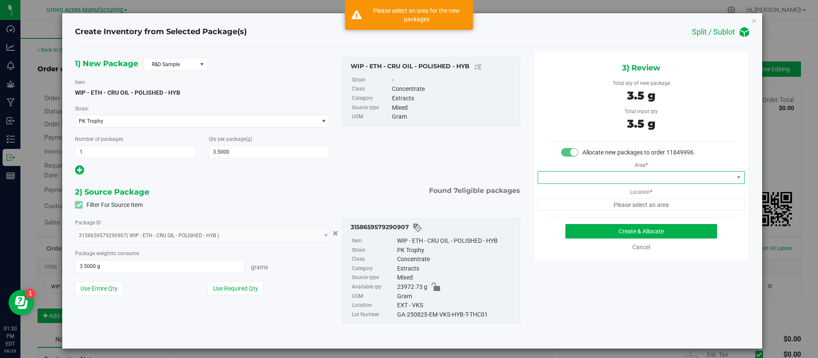
click at [628, 175] on span at bounding box center [636, 177] width 196 height 12
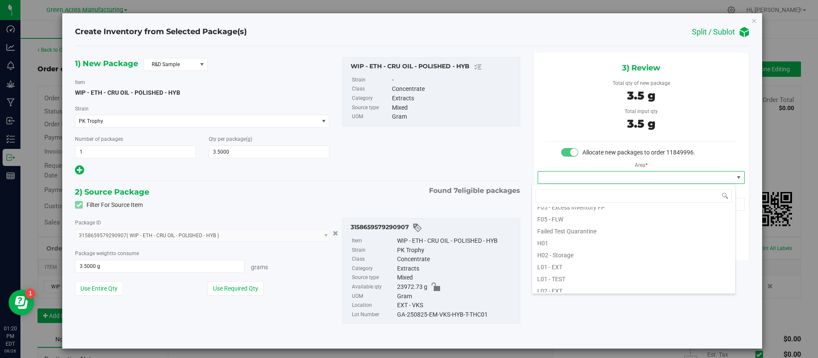
scroll to position [128, 0]
click at [560, 274] on li "L03 - EXT" at bounding box center [633, 276] width 203 height 12
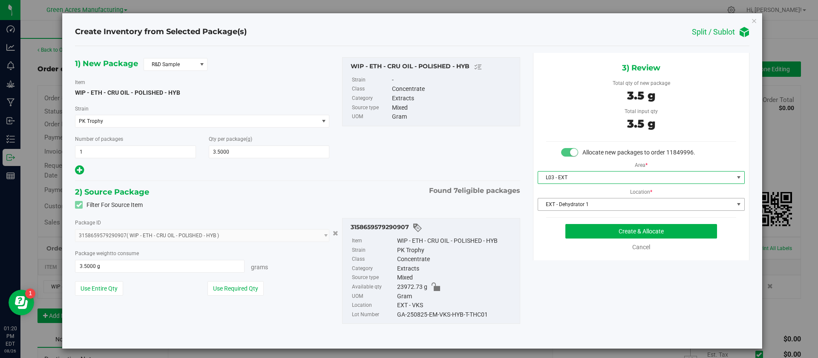
click at [586, 203] on span "EXT - Dehydrator 1" at bounding box center [636, 204] width 196 height 12
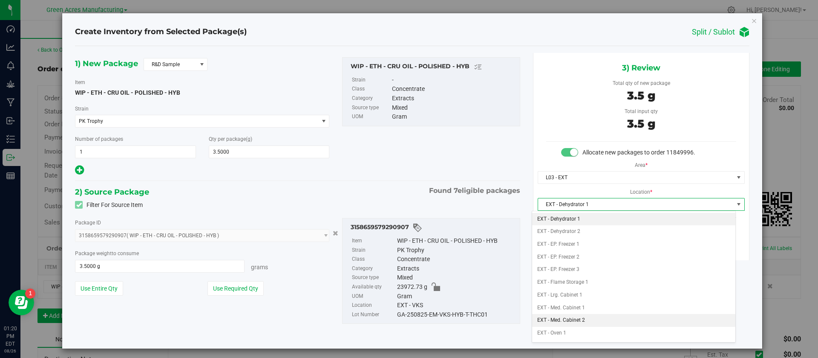
click at [574, 315] on li "EXT - Med. Cabinet 2" at bounding box center [633, 320] width 203 height 13
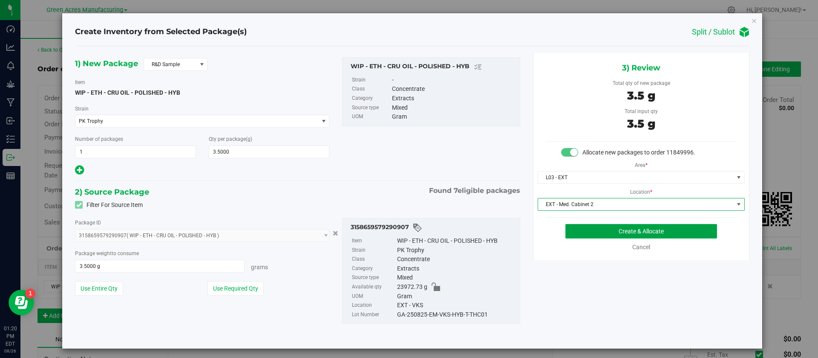
click at [589, 232] on button "Create & Allocate" at bounding box center [641, 231] width 152 height 14
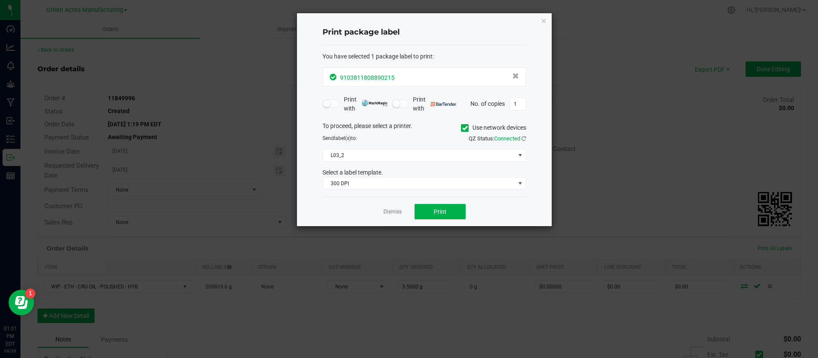
click at [467, 78] on div "9103811808890215" at bounding box center [424, 77] width 189 height 12
click at [441, 210] on span "Print" at bounding box center [440, 211] width 13 height 7
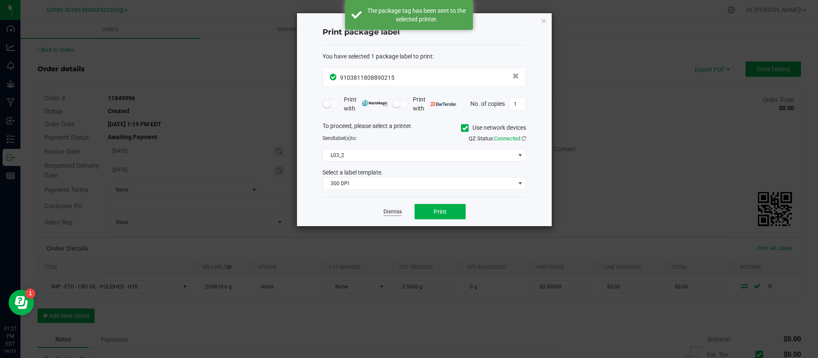
click at [390, 211] on link "Dismiss" at bounding box center [393, 211] width 18 height 7
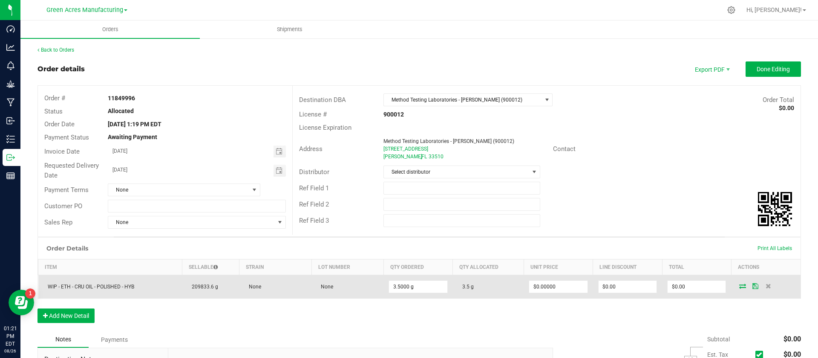
click at [86, 284] on span "WIP - ETH - CRU OIL - POLISHED - HYB" at bounding box center [88, 286] width 91 height 6
copy span "WIP - ETH - CRU OIL - POLISHED - HYB"
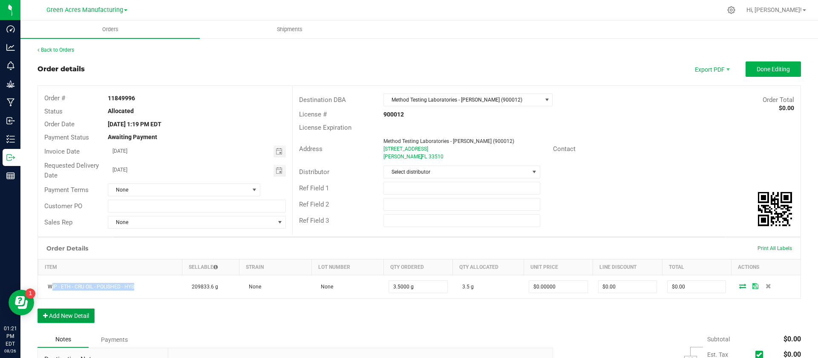
click at [89, 314] on button "Add New Detail" at bounding box center [66, 315] width 57 height 14
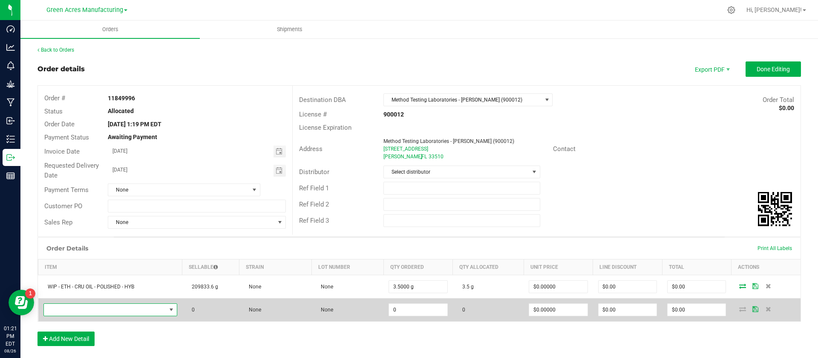
click at [86, 305] on span "NO DATA FOUND" at bounding box center [105, 309] width 122 height 12
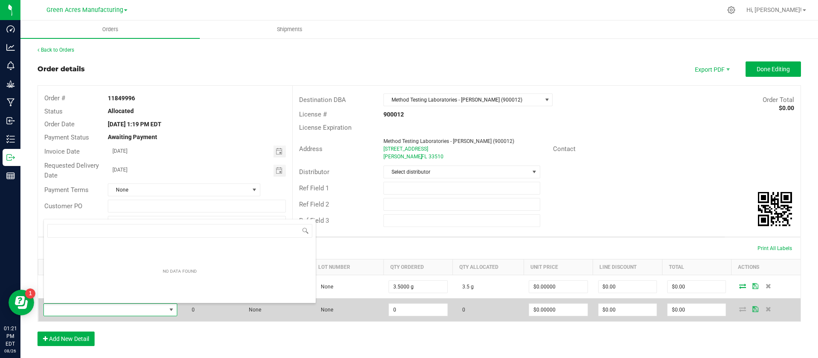
scroll to position [13, 130]
type input "WIP - ETH - CRU OIL - POLISHED - HYb"
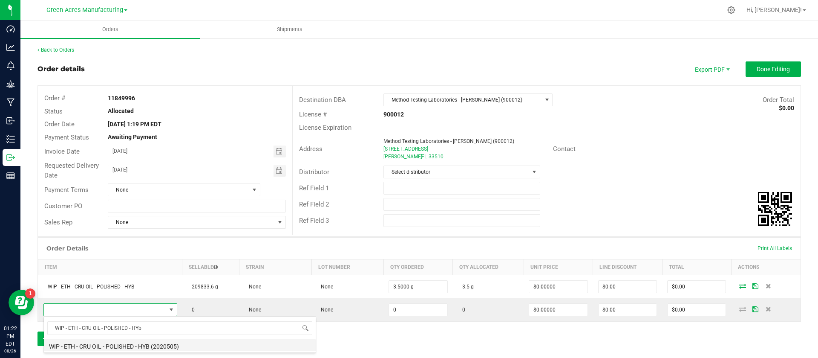
click at [90, 345] on li "WIP - ETH - CRU OIL - POLISHED - HYB (2020505)" at bounding box center [180, 345] width 272 height 12
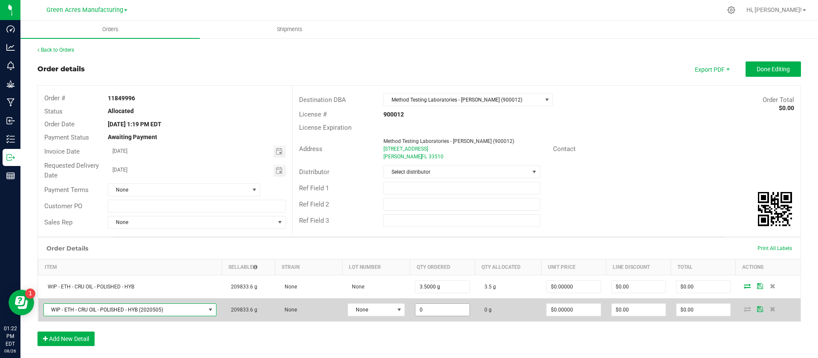
click at [428, 307] on input "0" at bounding box center [442, 309] width 54 height 12
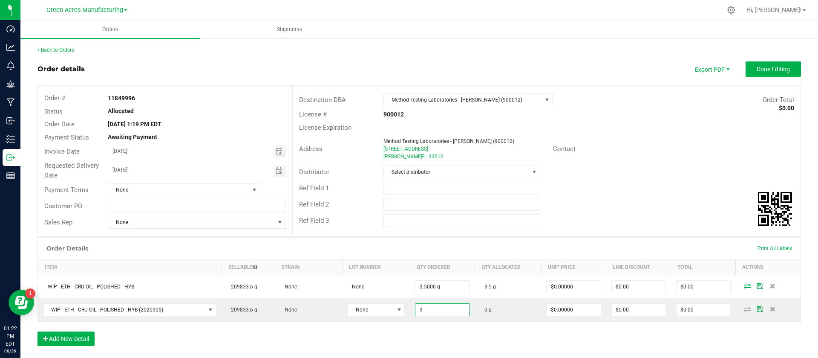
type input "3.0000 g"
click at [438, 330] on div "Order Details Print All Labels Item Sellable Strain Lot Number Qty Ordered Qty …" at bounding box center [420, 295] width 764 height 117
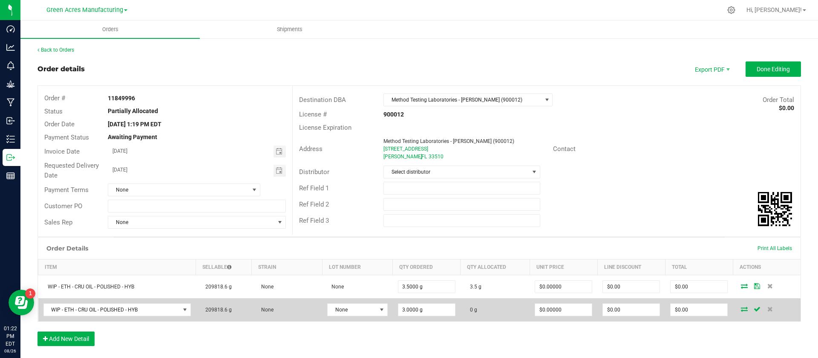
click at [741, 308] on icon at bounding box center [744, 308] width 7 height 5
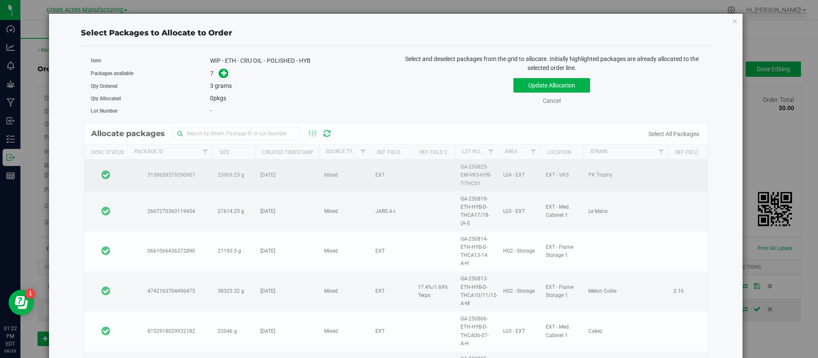
click at [120, 166] on td at bounding box center [106, 175] width 43 height 32
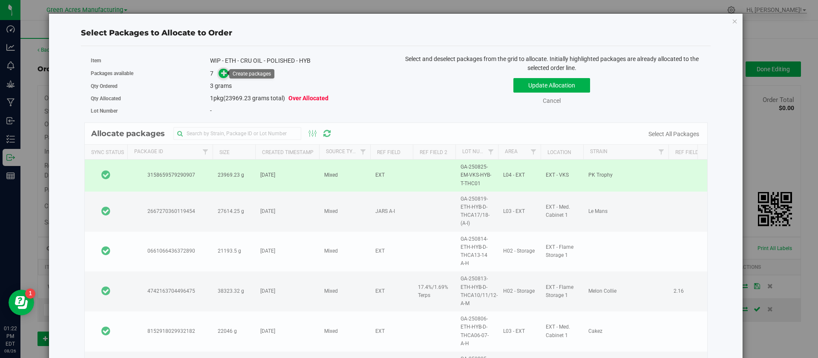
click at [225, 73] on icon at bounding box center [224, 73] width 6 height 6
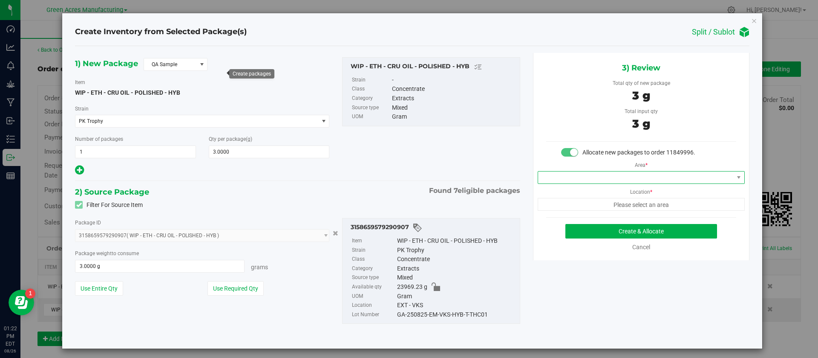
click at [601, 180] on span at bounding box center [636, 177] width 196 height 12
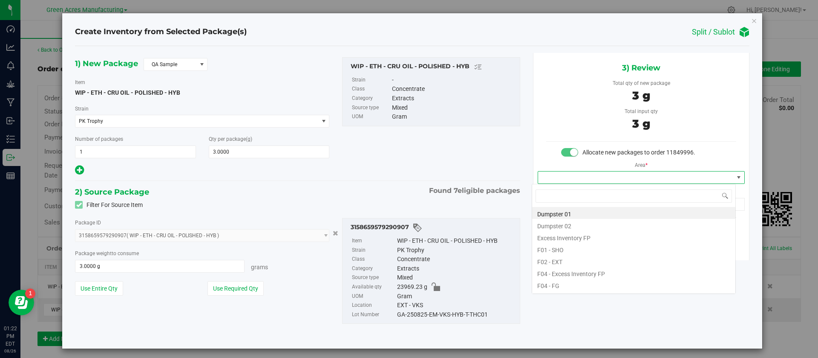
scroll to position [13, 204]
click at [553, 109] on div "Total input qty" at bounding box center [641, 111] width 190 height 9
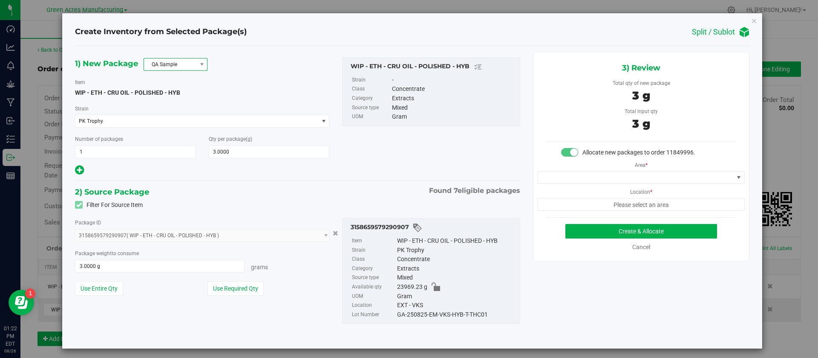
click at [179, 62] on span "QA Sample" at bounding box center [170, 64] width 52 height 12
click at [290, 71] on div "1) New Package QA Sample Item WIP - ETH - CRU OIL - POLISHED - HYB Strain PK Tr…" at bounding box center [202, 116] width 267 height 119
click at [421, 316] on div "GA-250825-EM-VKS-HYB-T-THC01" at bounding box center [456, 314] width 118 height 9
click at [633, 249] on link "Cancel" at bounding box center [641, 246] width 18 height 7
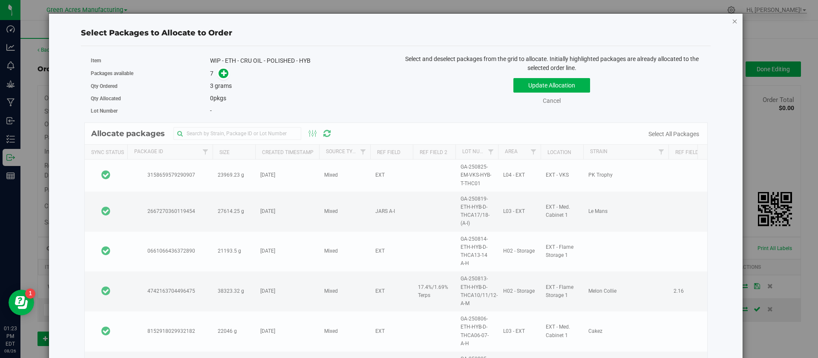
click at [732, 21] on icon "button" at bounding box center [735, 21] width 6 height 10
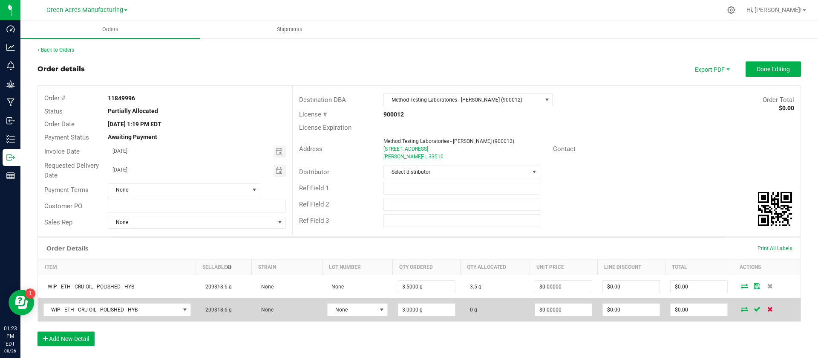
click at [767, 308] on icon at bounding box center [770, 308] width 6 height 5
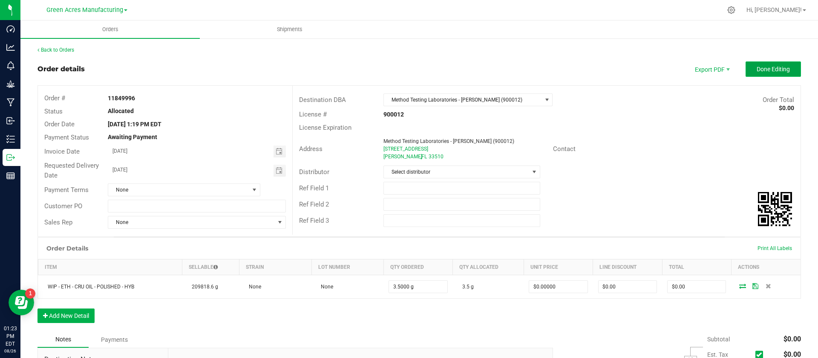
click at [748, 63] on button "Done Editing" at bounding box center [773, 68] width 55 height 15
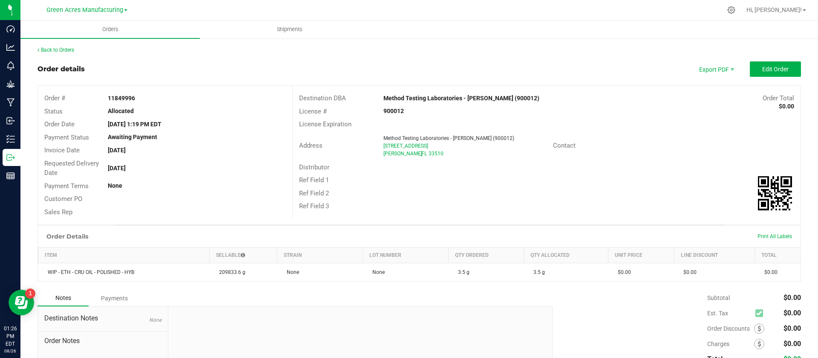
click at [616, 75] on div "Order details Export PDF Edit Order" at bounding box center [420, 68] width 764 height 15
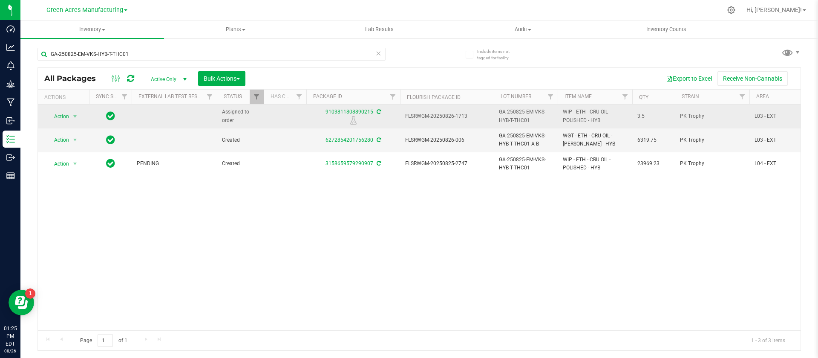
click at [413, 118] on span "FLSRWGM-20250826-1713" at bounding box center [447, 116] width 84 height 8
copy tr "FLSRWGM-20250826-1713"
click at [516, 119] on span "GA-250825-EM-VKS-HYB-T-THC01" at bounding box center [526, 116] width 54 height 16
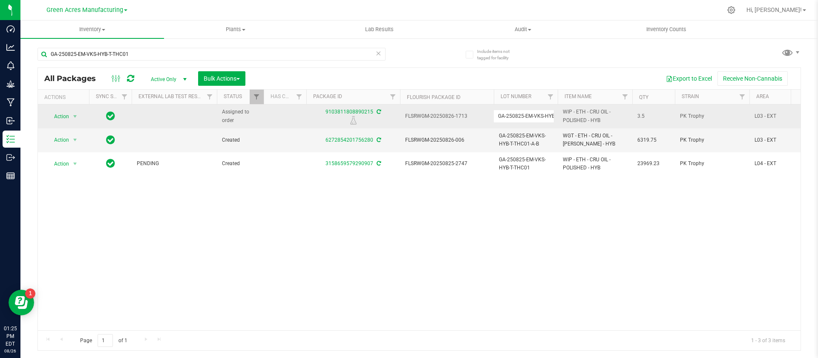
click at [516, 119] on input "GA-250825-EM-VKS-HYB-T-THC01" at bounding box center [523, 116] width 61 height 13
